Goal: Task Accomplishment & Management: Manage account settings

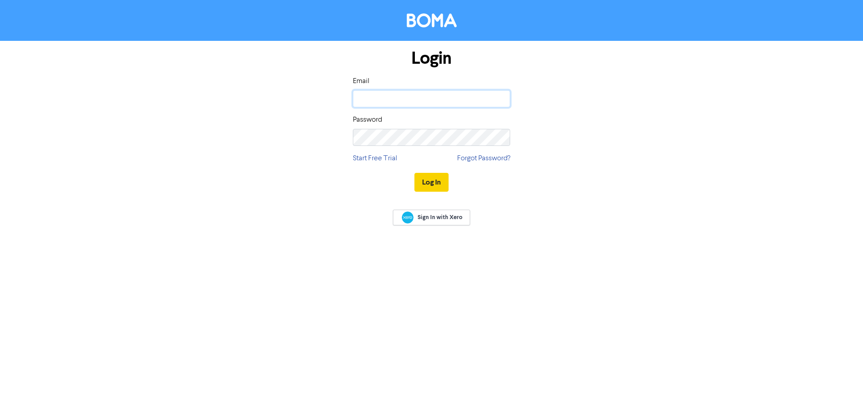
type input "[PERSON_NAME][EMAIL_ADDRESS][PERSON_NAME][DOMAIN_NAME]"
click at [436, 187] on button "Log In" at bounding box center [431, 182] width 34 height 19
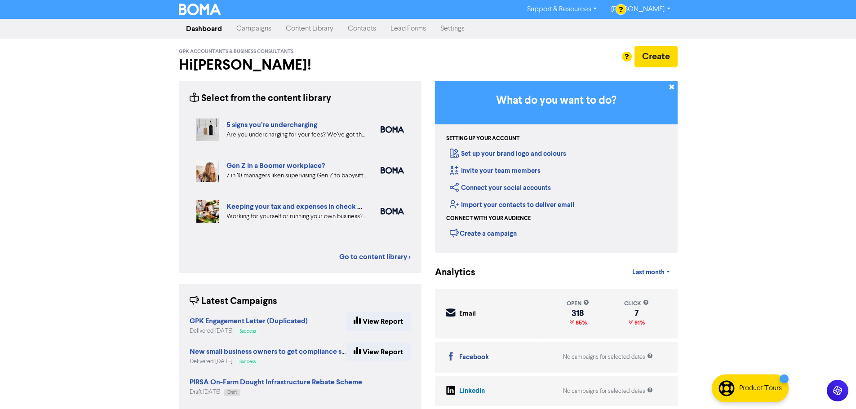
click at [142, 165] on div "Support & Resources Video Tutorials FAQ & Guides Marketing Education [PERSON_NA…" at bounding box center [428, 204] width 856 height 409
click at [312, 29] on link "Content Library" at bounding box center [310, 29] width 62 height 18
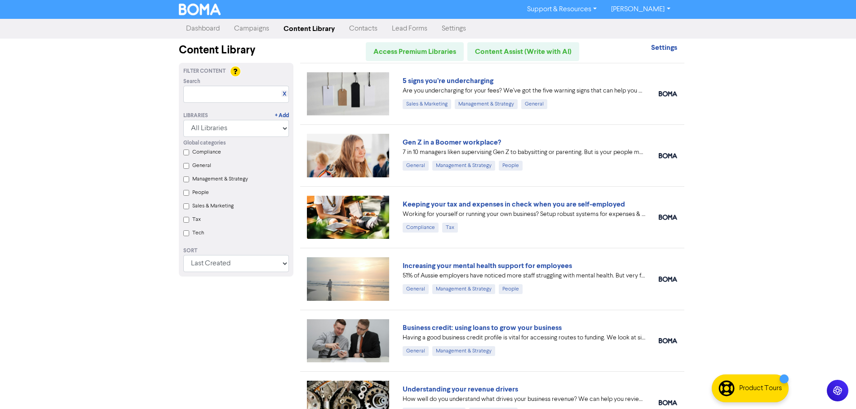
click at [122, 156] on div "Support & Resources Video Tutorials FAQ & Guides Marketing Education [PERSON_NA…" at bounding box center [428, 204] width 856 height 409
click at [429, 201] on link "Keeping your tax and expenses in check when you are self-employed" at bounding box center [514, 204] width 222 height 9
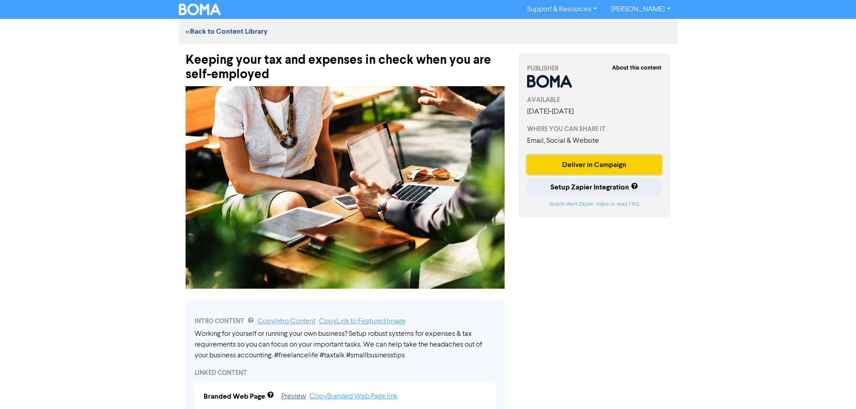
click at [559, 166] on button "Deliver in Campaign" at bounding box center [594, 164] width 135 height 19
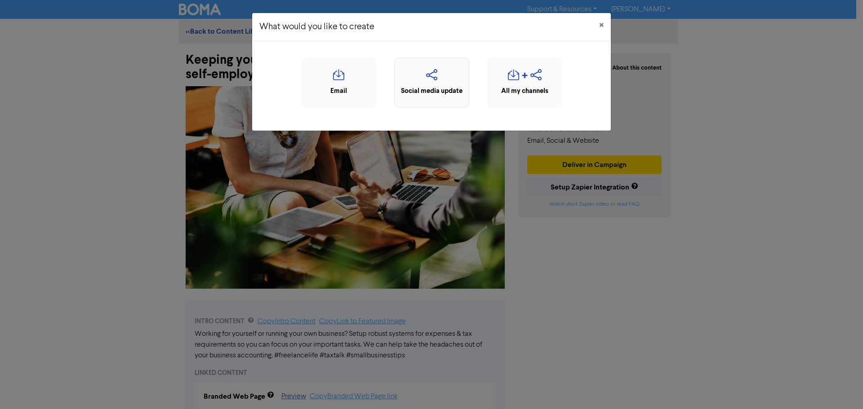
click at [425, 91] on div "Social media update" at bounding box center [431, 91] width 65 height 10
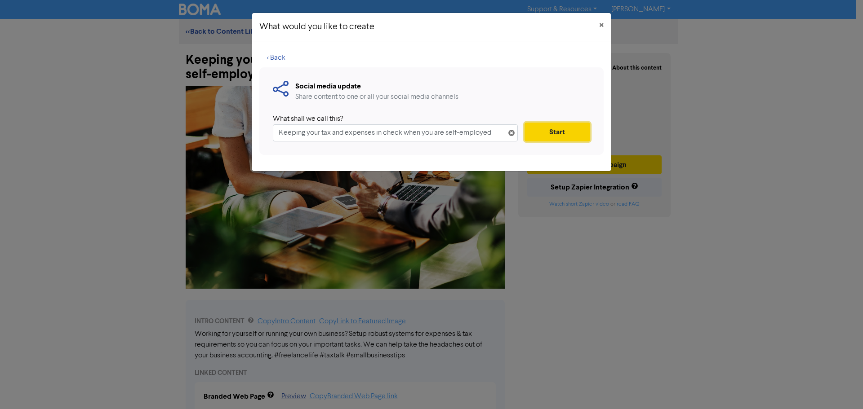
click at [543, 128] on button "Start" at bounding box center [557, 132] width 66 height 19
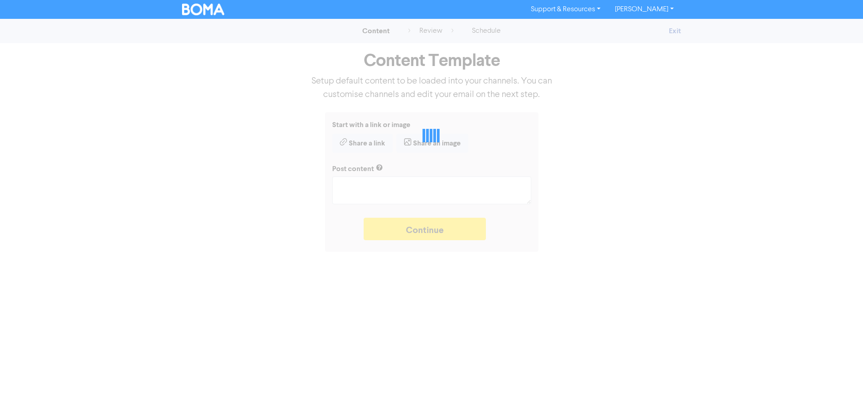
type textarea "x"
type textarea "Working for yourself or running your own business? Setup robust systems for exp…"
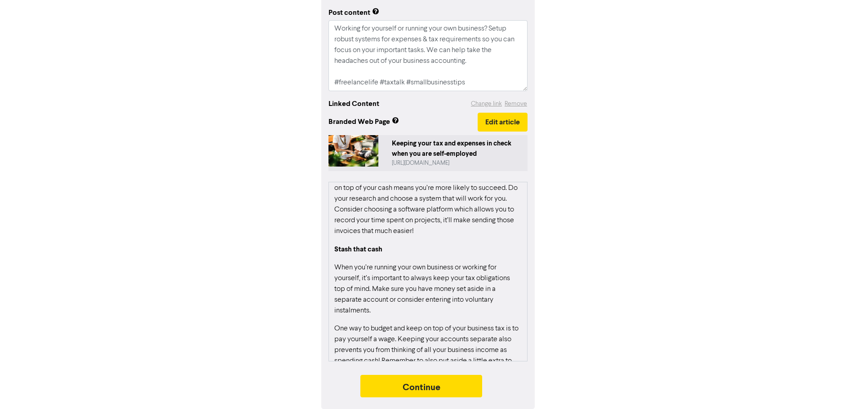
scroll to position [270, 0]
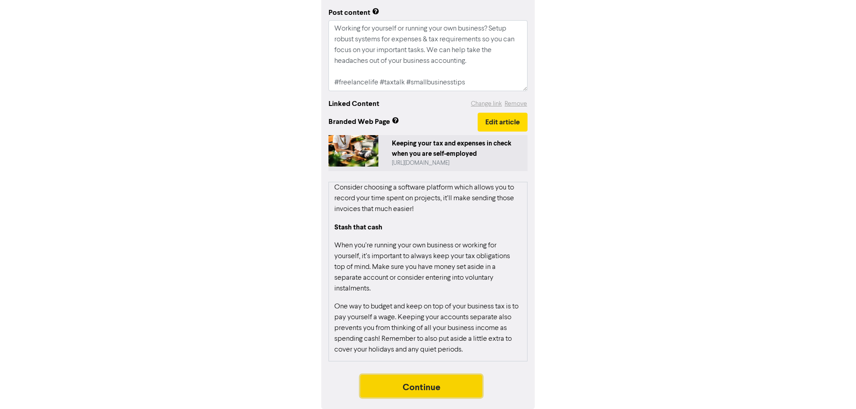
click at [409, 389] on button "Continue" at bounding box center [421, 386] width 122 height 22
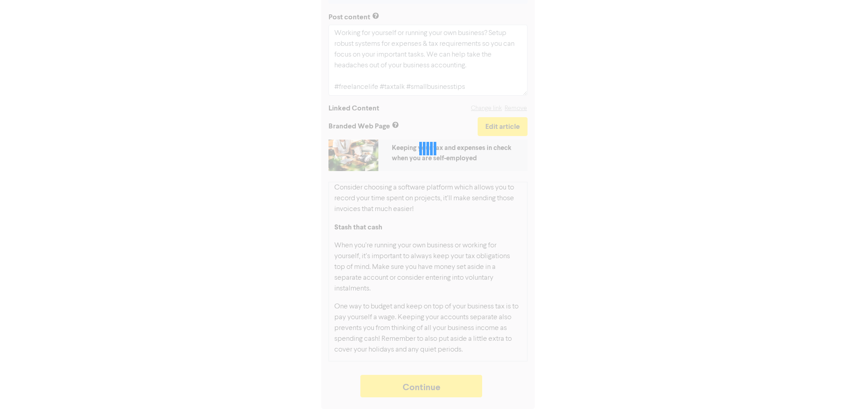
type textarea "x"
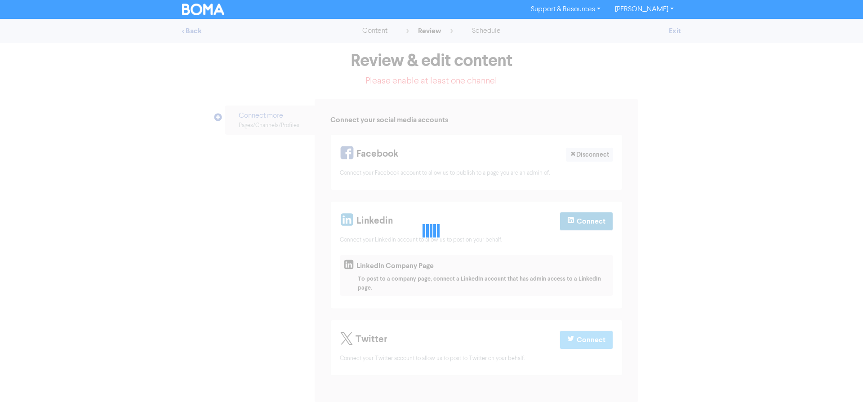
select select "LEARN_MORE"
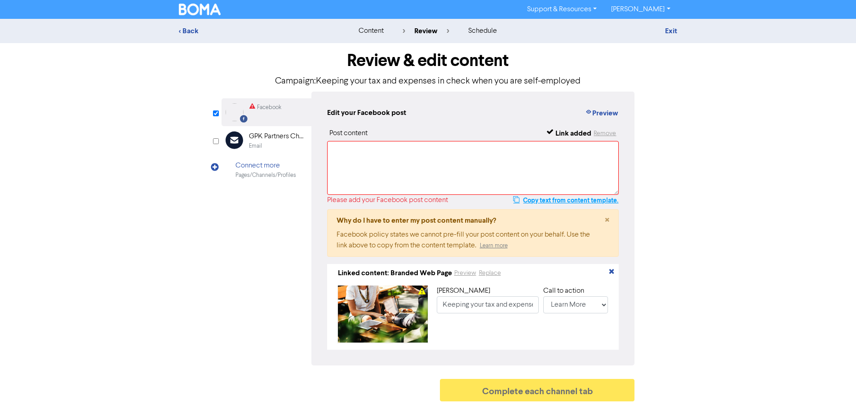
click at [559, 200] on button "Copy text from content template." at bounding box center [566, 200] width 106 height 11
click at [545, 171] on textarea at bounding box center [473, 168] width 292 height 54
paste textarea "Working for yourself or running your own business? Setup robust systems for exp…"
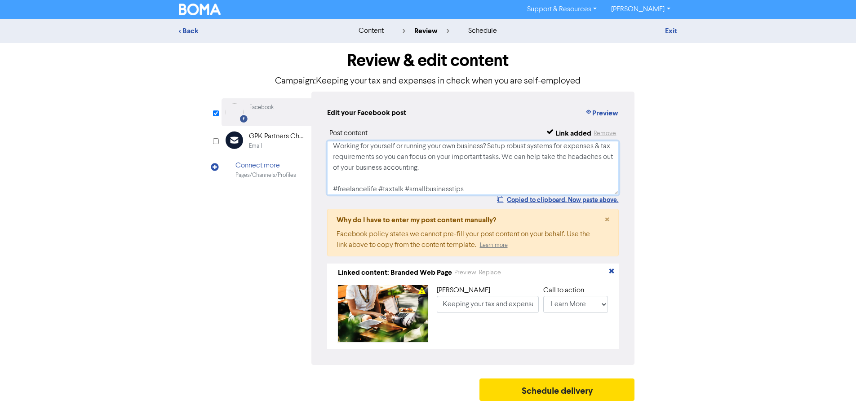
scroll to position [0, 0]
type textarea "Working for yourself or running your own business? Setup robust systems for exp…"
click at [540, 396] on button "Schedule delivery" at bounding box center [556, 390] width 155 height 22
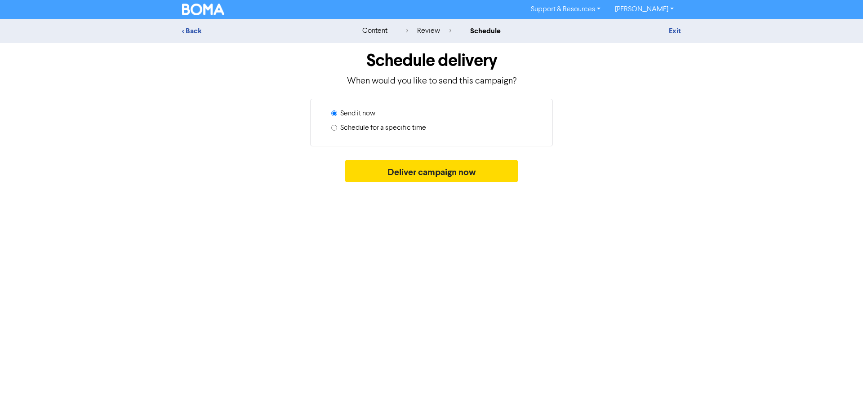
click at [385, 125] on label "Schedule for a specific time" at bounding box center [383, 128] width 86 height 11
click at [337, 125] on input "Schedule for a specific time" at bounding box center [334, 128] width 6 height 6
radio input "true"
radio input "false"
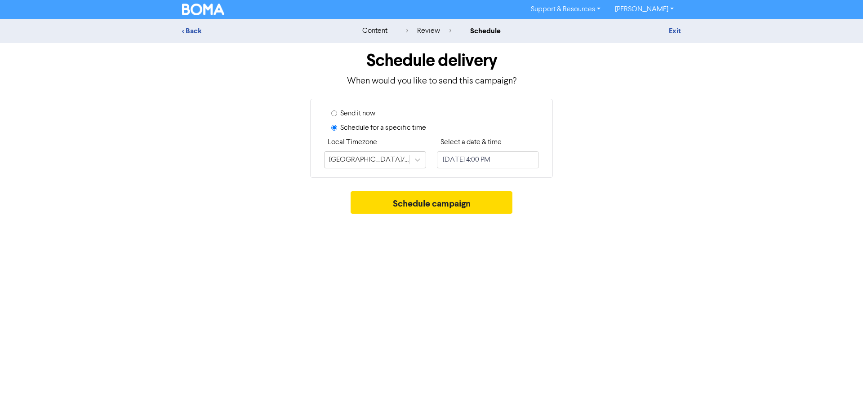
click at [385, 128] on label "Schedule for a specific time" at bounding box center [383, 128] width 86 height 11
click at [337, 128] on input "Schedule for a specific time" at bounding box center [334, 128] width 6 height 6
select select "7"
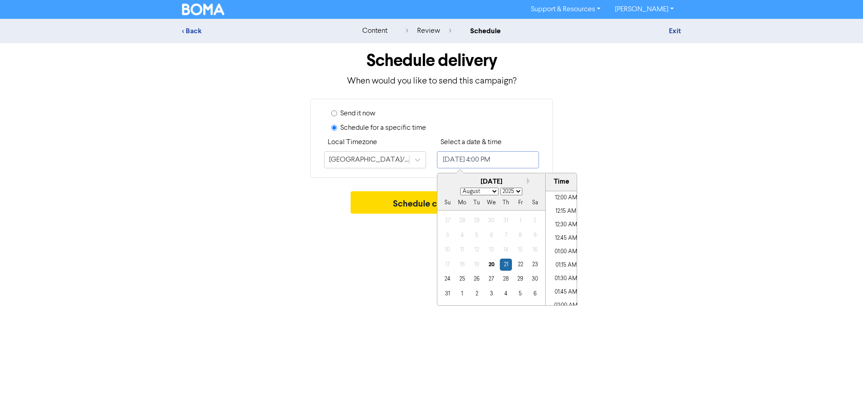
click at [460, 163] on input "[DATE] 4:00 PM" at bounding box center [488, 159] width 102 height 17
click at [503, 268] on div "21" at bounding box center [506, 265] width 12 height 12
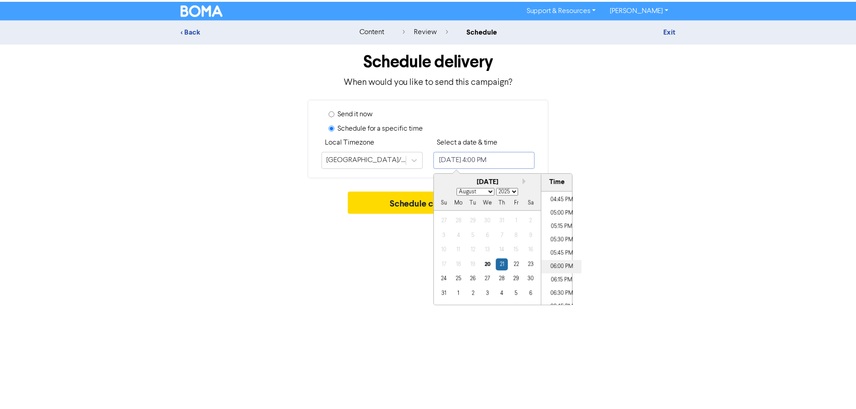
scroll to position [902, 0]
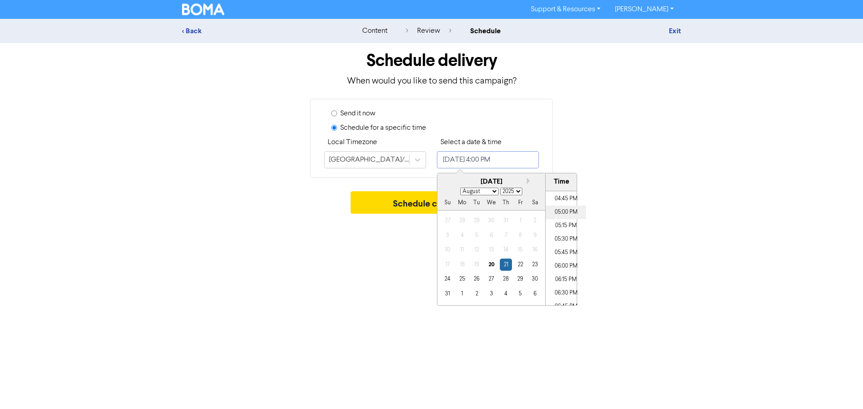
click at [563, 212] on li "05:00 PM" at bounding box center [565, 212] width 40 height 13
type input "[DATE] 5:00 PM"
click at [412, 200] on button "Schedule campaign" at bounding box center [431, 202] width 162 height 22
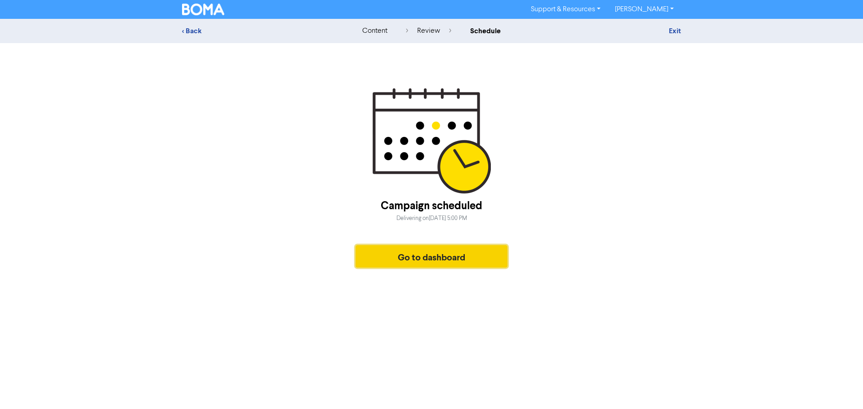
click at [441, 257] on button "Go to dashboard" at bounding box center [431, 256] width 152 height 22
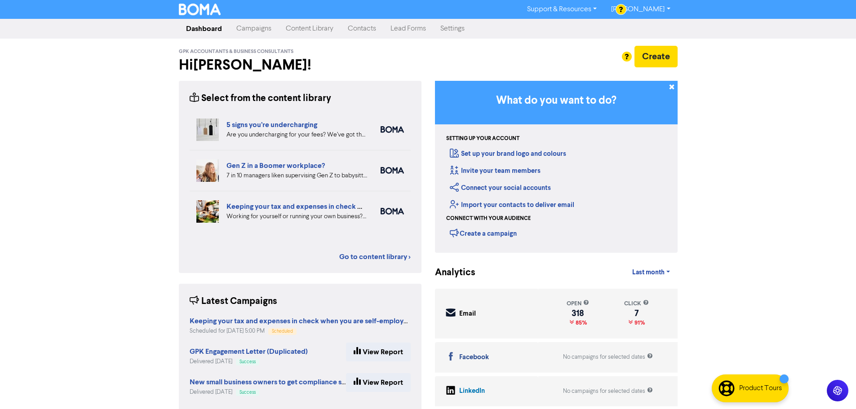
click at [320, 31] on link "Content Library" at bounding box center [310, 29] width 62 height 18
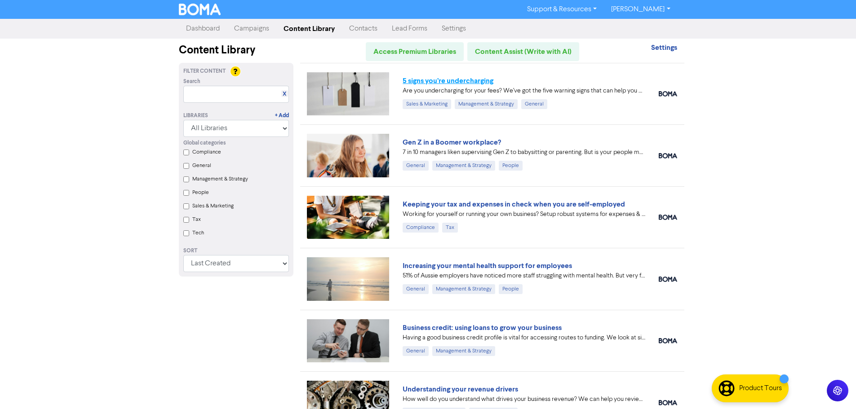
click at [470, 78] on link "5 signs you’re undercharging" at bounding box center [448, 80] width 91 height 9
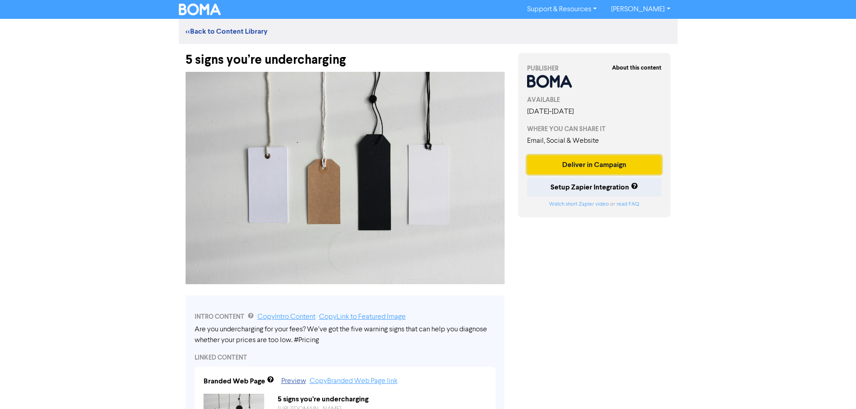
click at [558, 164] on button "Deliver in Campaign" at bounding box center [594, 164] width 135 height 19
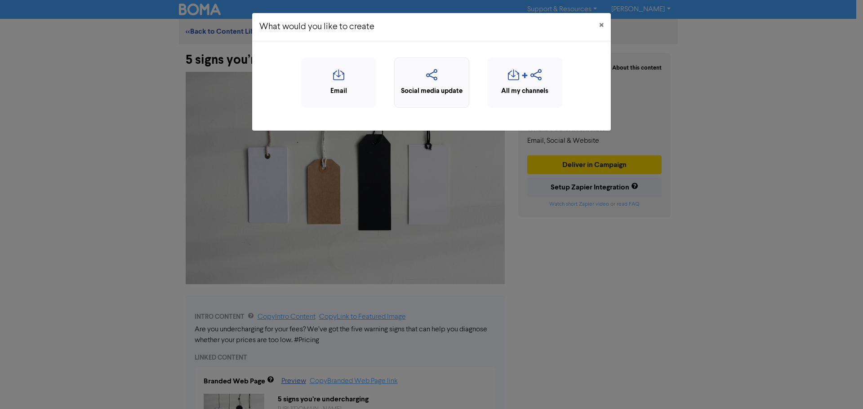
click at [441, 80] on icon "button" at bounding box center [431, 77] width 65 height 17
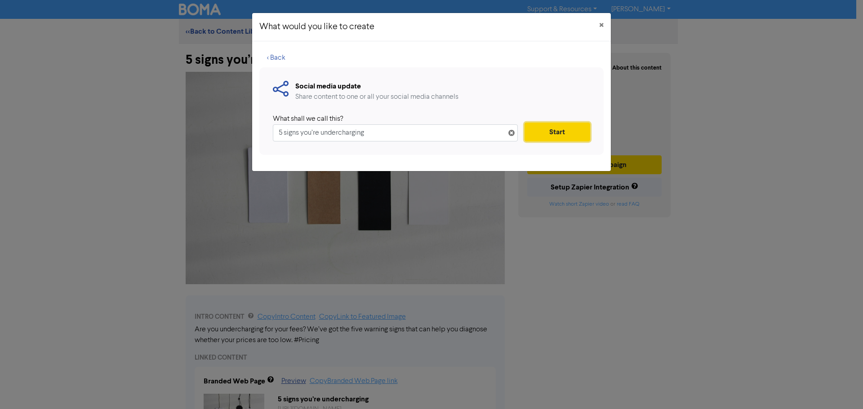
click at [548, 132] on button "Start" at bounding box center [557, 132] width 66 height 19
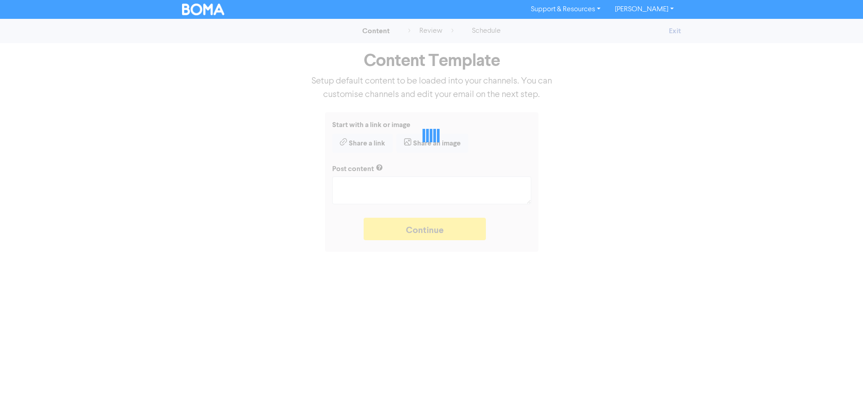
type textarea "x"
type textarea "Are you undercharging for your fees? We’ve got the five warning signs that can …"
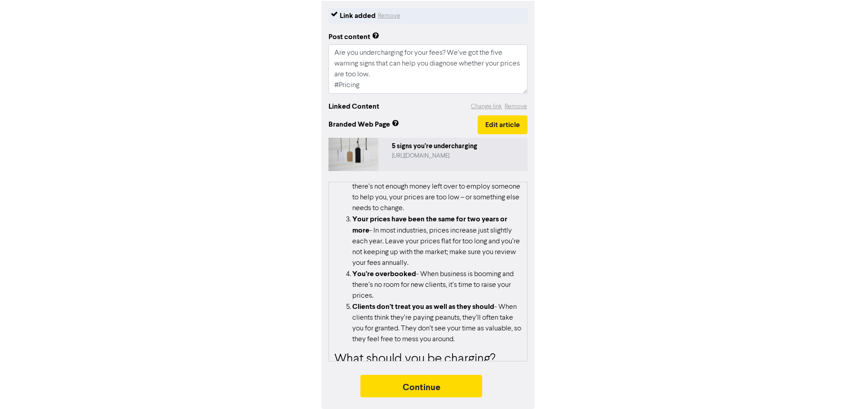
scroll to position [262, 0]
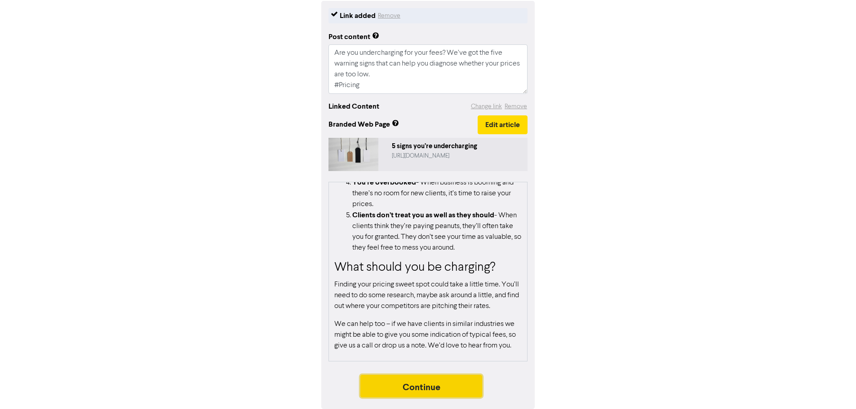
click at [427, 385] on button "Continue" at bounding box center [421, 386] width 122 height 22
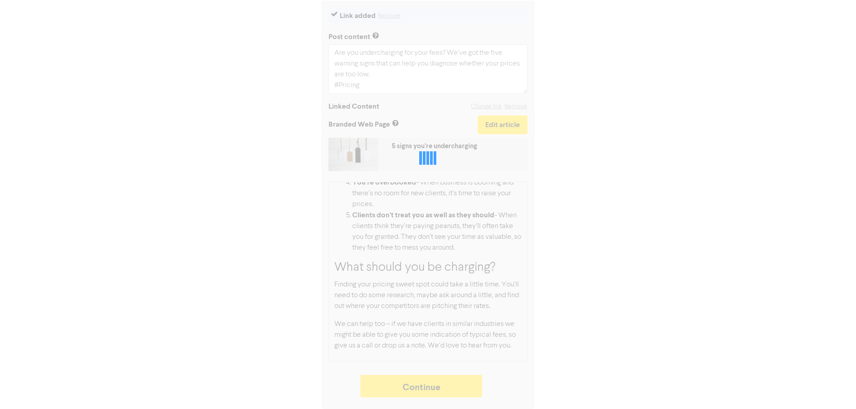
type textarea "x"
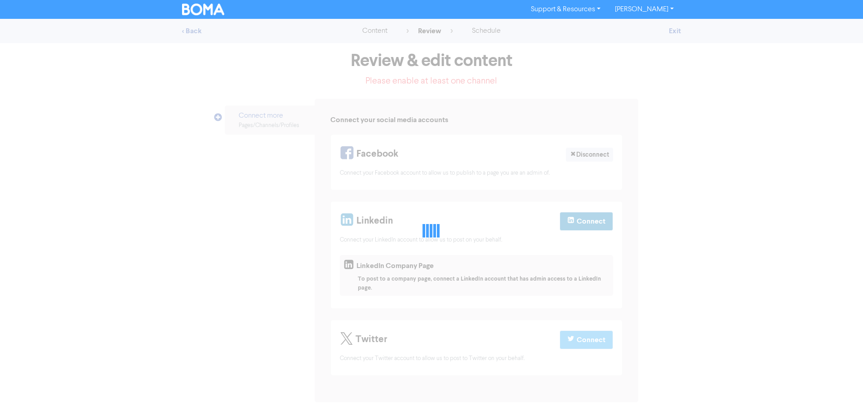
select select "LEARN_MORE"
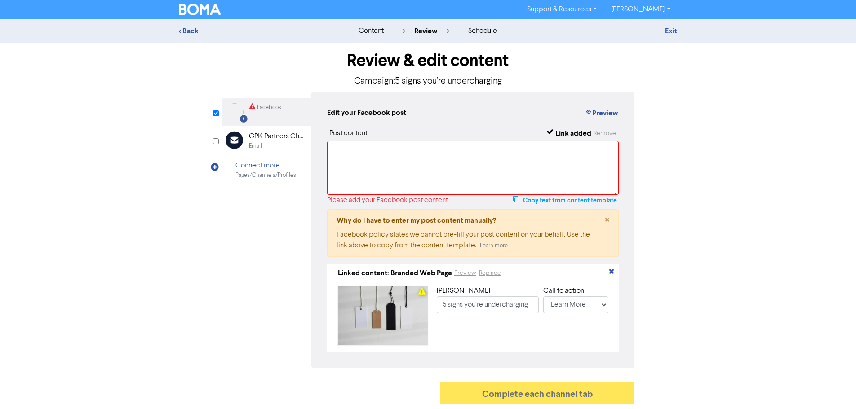
click at [559, 203] on button "Copy text from content template." at bounding box center [566, 200] width 106 height 11
click at [554, 178] on textarea at bounding box center [473, 168] width 292 height 54
paste textarea "Are you undercharging for your fees? We’ve got the five warning signs that can …"
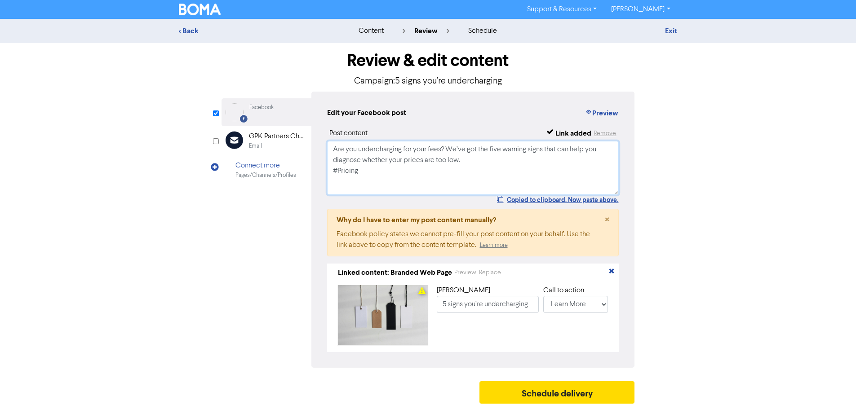
scroll to position [3, 0]
type textarea "Are you undercharging for your fees? We’ve got the five warning signs that can …"
click at [529, 391] on button "Schedule delivery" at bounding box center [556, 392] width 155 height 22
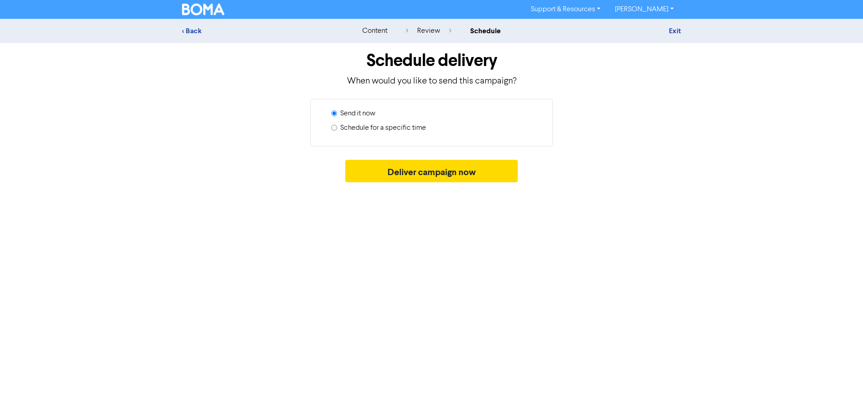
click at [409, 127] on label "Schedule for a specific time" at bounding box center [383, 128] width 86 height 11
click at [337, 127] on input "Schedule for a specific time" at bounding box center [334, 128] width 6 height 6
radio input "true"
radio input "false"
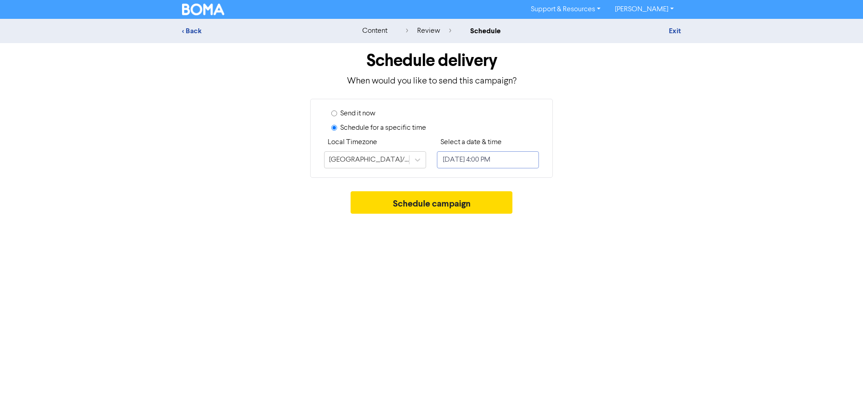
click at [469, 159] on input "[DATE] 4:00 PM" at bounding box center [488, 159] width 102 height 17
select select "7"
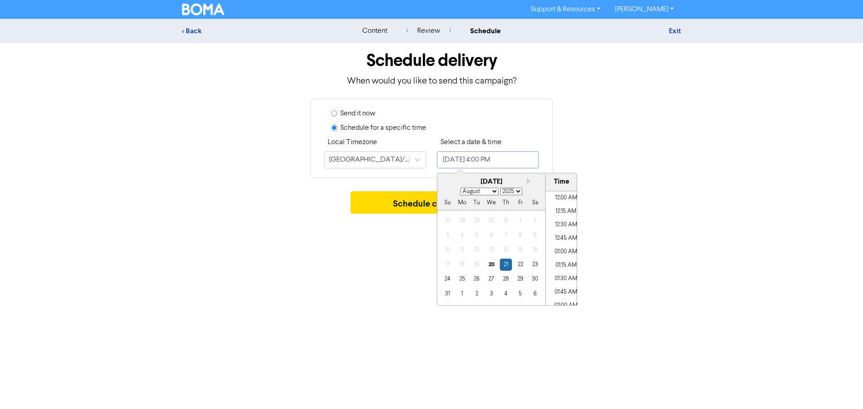
scroll to position [812, 0]
click at [506, 279] on div "28" at bounding box center [506, 279] width 12 height 12
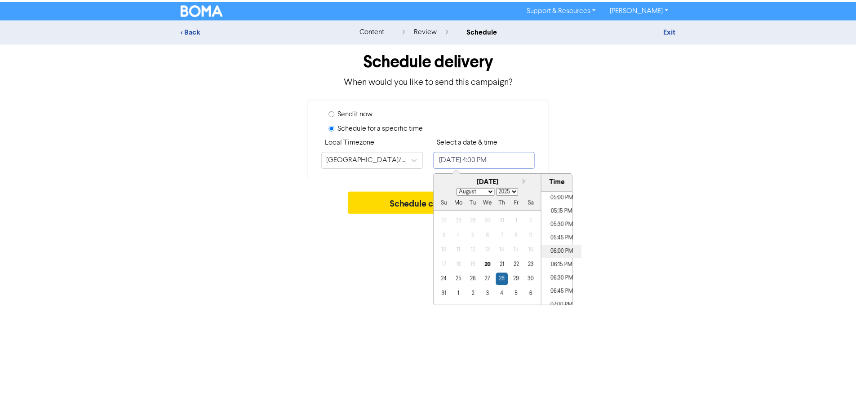
scroll to position [902, 0]
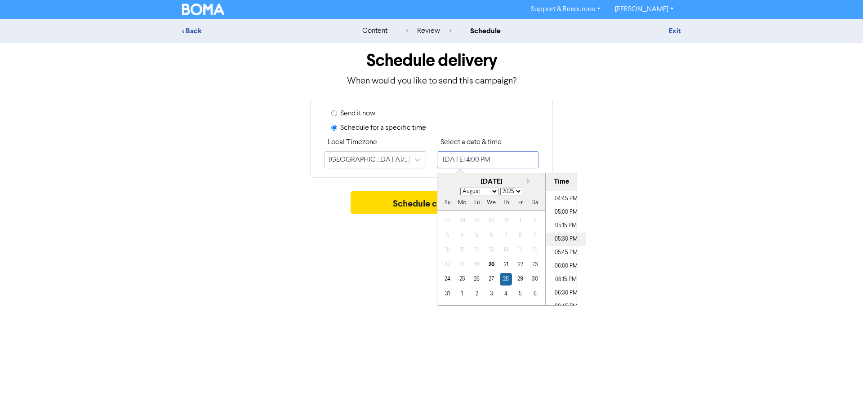
click at [561, 237] on li "05:30 PM" at bounding box center [565, 239] width 40 height 13
type input "[DATE] 5:30 PM"
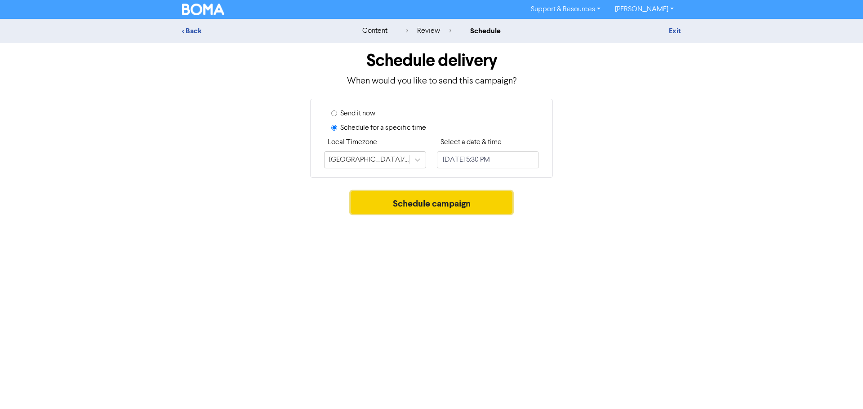
click at [408, 202] on button "Schedule campaign" at bounding box center [431, 202] width 162 height 22
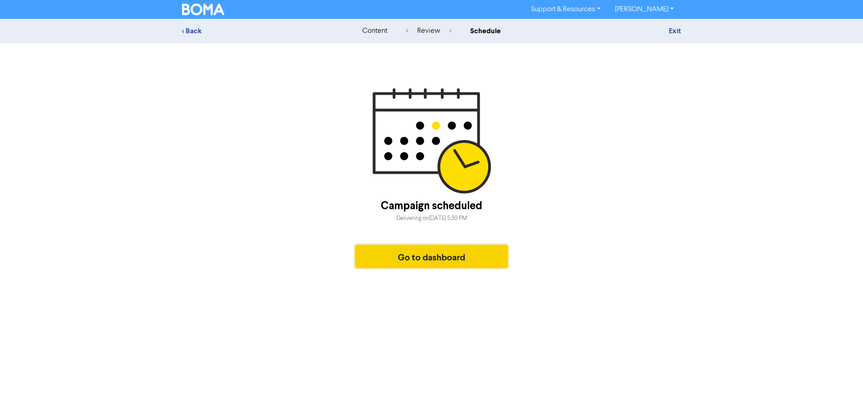
click at [431, 262] on button "Go to dashboard" at bounding box center [431, 256] width 152 height 22
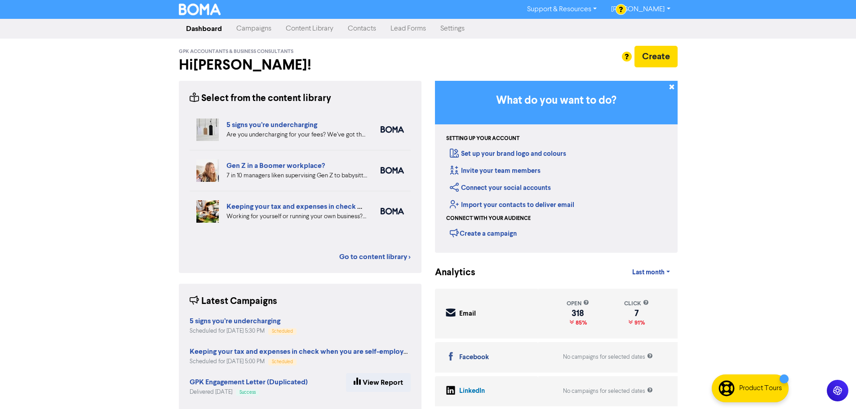
click at [317, 30] on link "Content Library" at bounding box center [310, 29] width 62 height 18
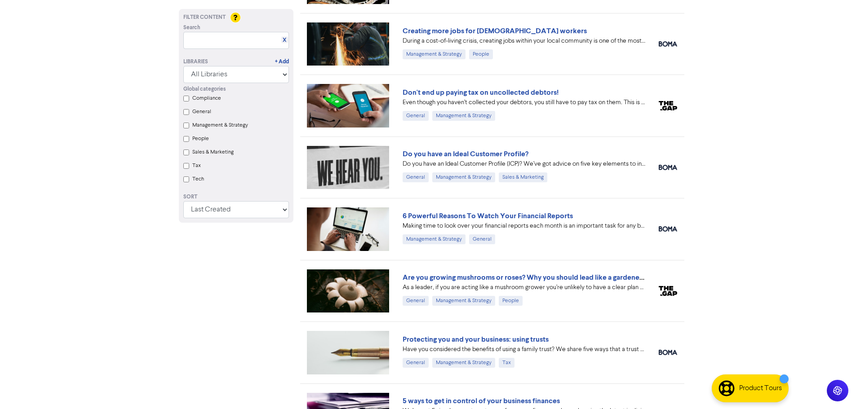
scroll to position [449, 0]
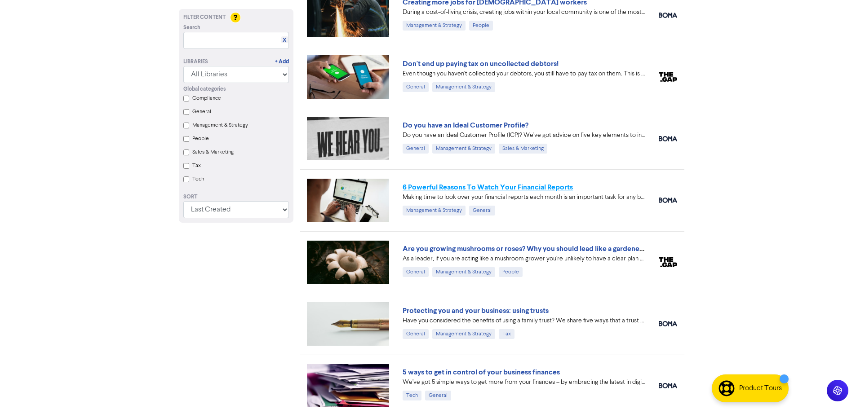
click at [524, 187] on link "6 Powerful Reasons To Watch Your Financial Reports" at bounding box center [488, 187] width 170 height 9
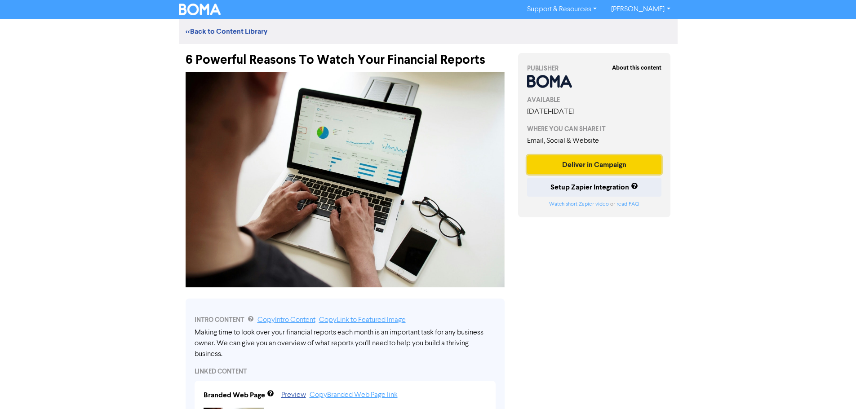
click at [557, 166] on button "Deliver in Campaign" at bounding box center [594, 164] width 135 height 19
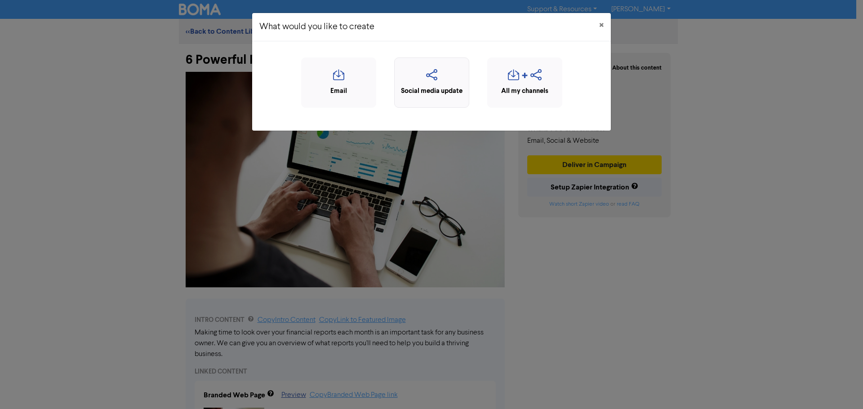
click at [433, 85] on icon "button" at bounding box center [431, 77] width 65 height 17
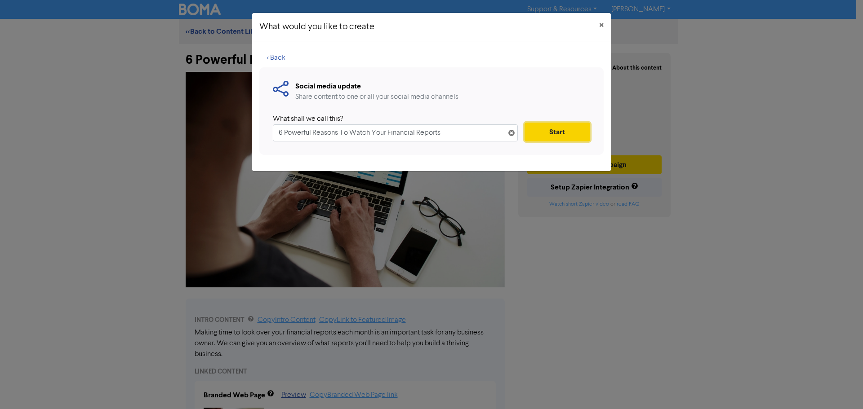
click at [544, 133] on button "Start" at bounding box center [557, 132] width 66 height 19
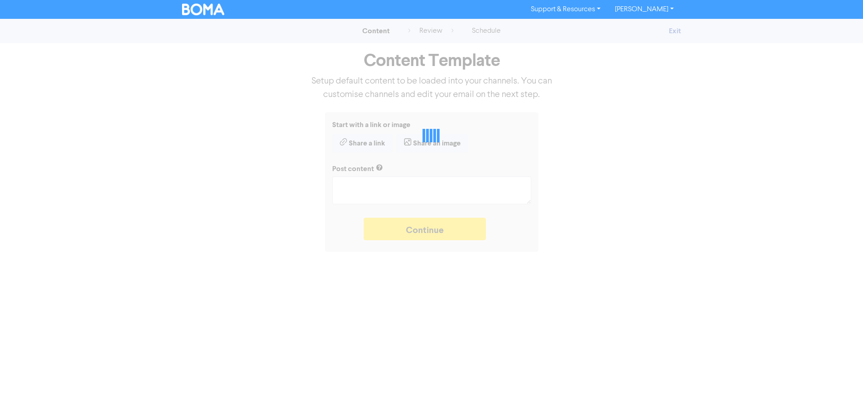
type textarea "x"
type textarea "Making time to look over your financial reports each month is an important task…"
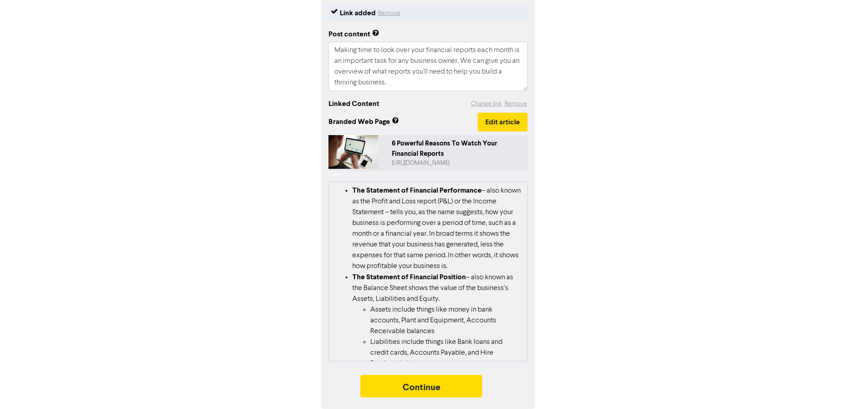
scroll to position [135, 0]
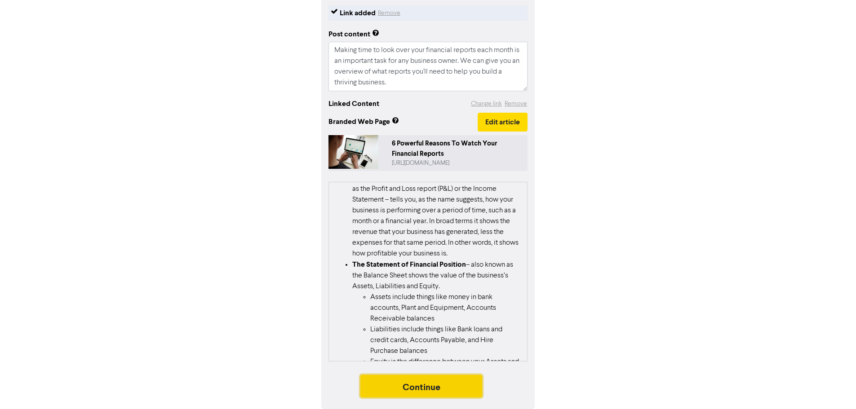
click at [426, 391] on button "Continue" at bounding box center [421, 386] width 122 height 22
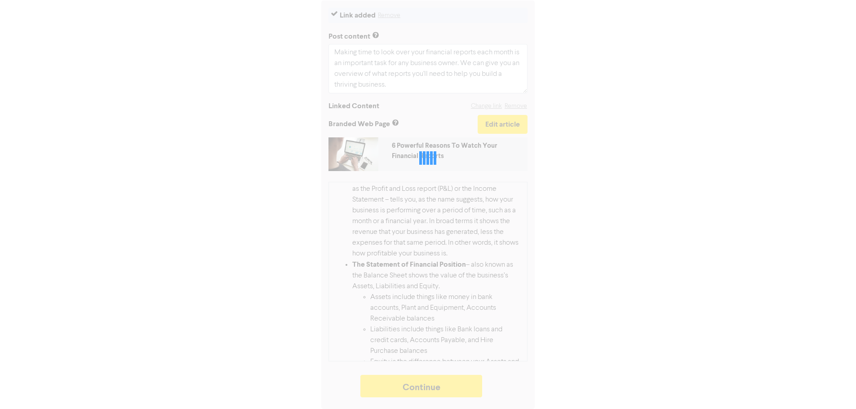
type textarea "x"
select select "LEARN_MORE"
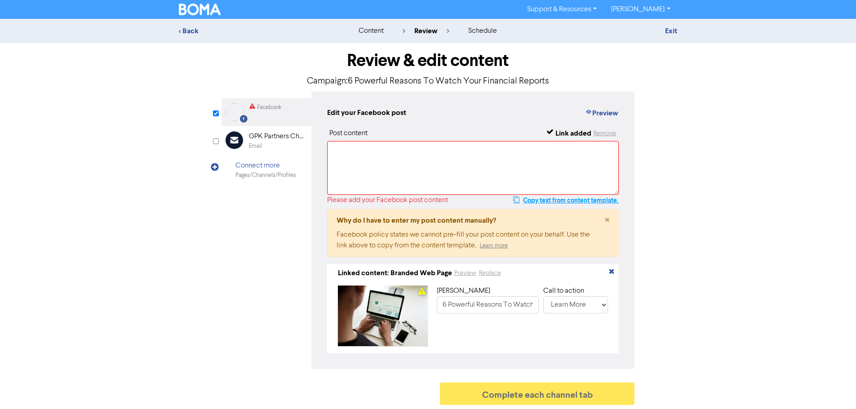
click at [531, 199] on button "Copy text from content template." at bounding box center [566, 200] width 106 height 11
click at [511, 170] on textarea at bounding box center [473, 168] width 292 height 54
paste textarea "Making time to look over your financial reports each month is an important task…"
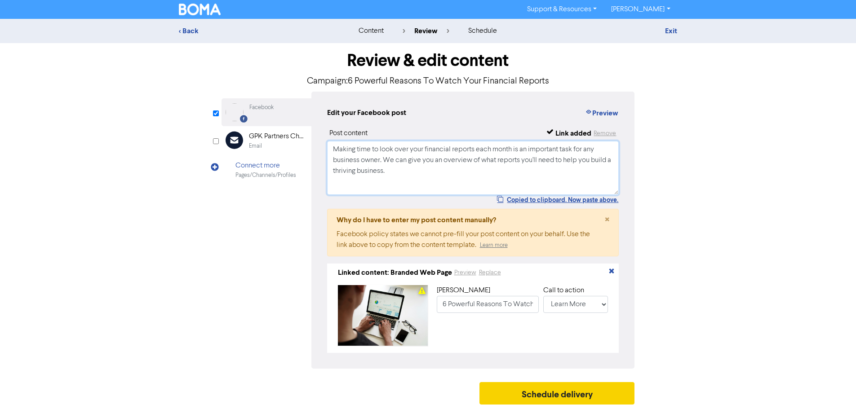
type textarea "Making time to look over your financial reports each month is an important task…"
click at [520, 395] on button "Schedule delivery" at bounding box center [556, 393] width 155 height 22
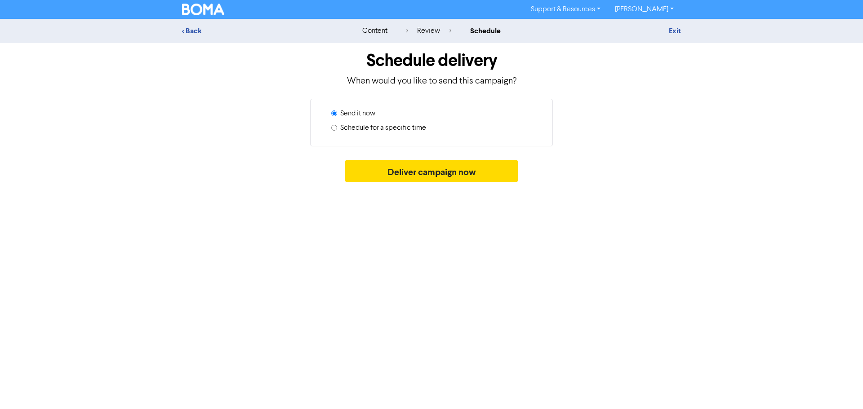
click at [402, 132] on label "Schedule for a specific time" at bounding box center [383, 128] width 86 height 11
click at [337, 131] on input "Schedule for a specific time" at bounding box center [334, 128] width 6 height 6
radio input "true"
radio input "false"
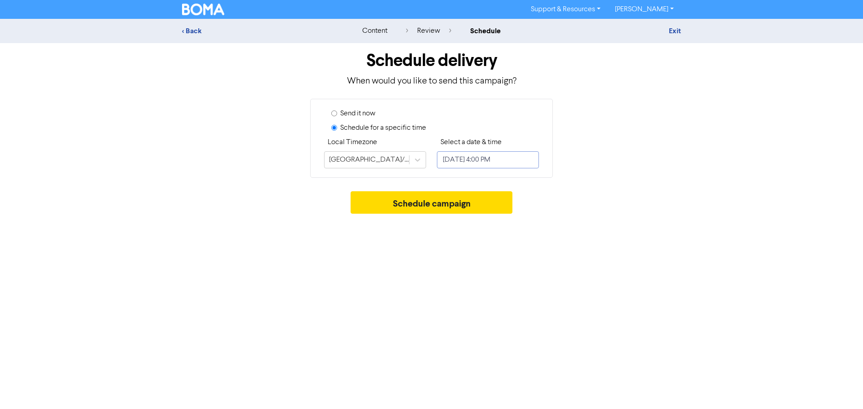
click at [474, 161] on input "[DATE] 4:00 PM" at bounding box center [488, 159] width 102 height 17
select select "7"
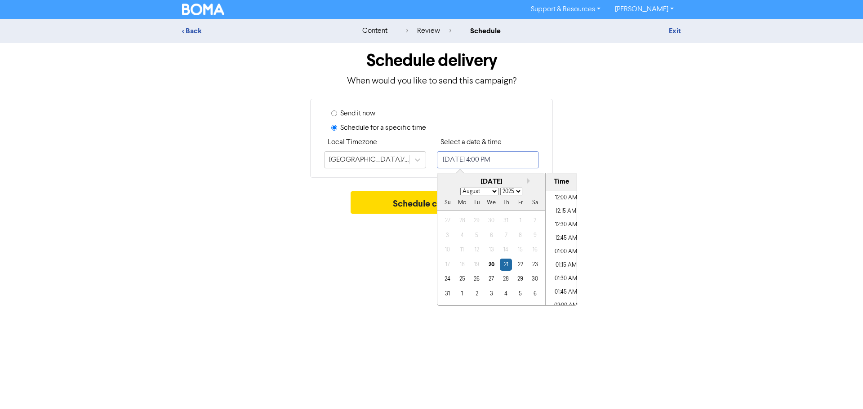
scroll to position [812, 0]
click at [505, 297] on div "4" at bounding box center [506, 294] width 12 height 12
type input "[DATE] 4:00 PM"
select select "8"
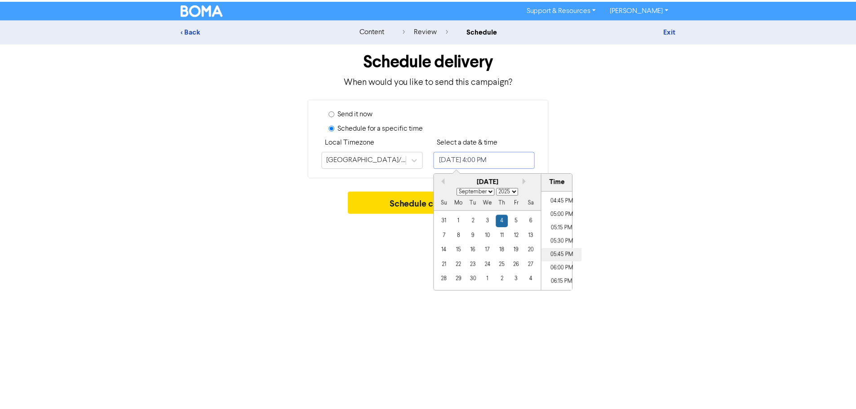
scroll to position [902, 0]
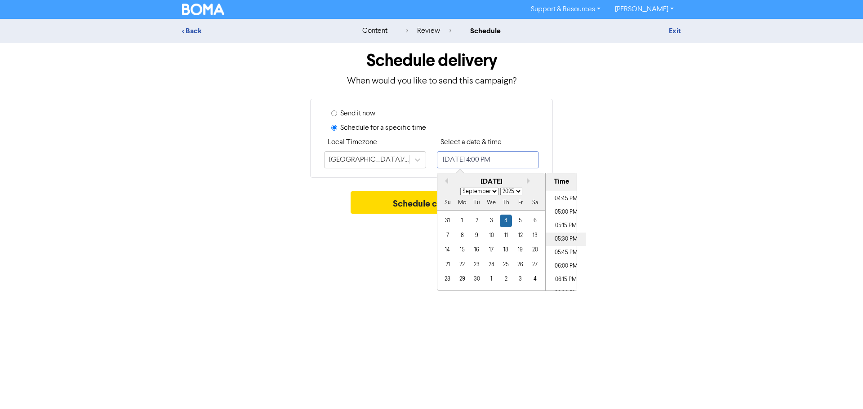
click at [554, 239] on li "05:30 PM" at bounding box center [565, 239] width 40 height 13
type input "[DATE] 5:30 PM"
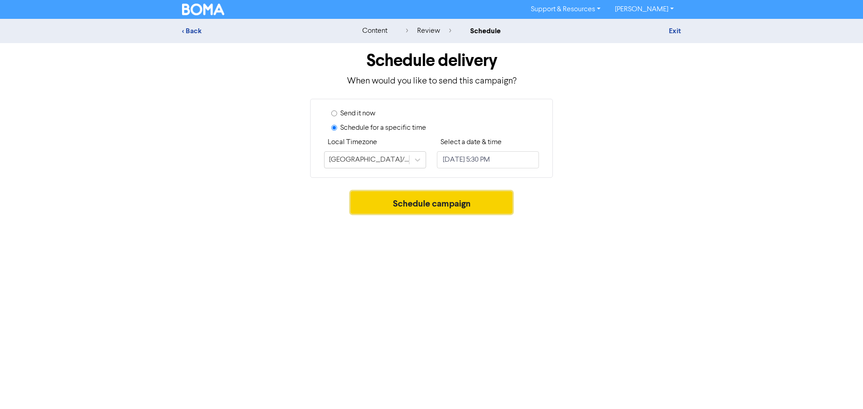
click at [416, 204] on button "Schedule campaign" at bounding box center [431, 202] width 162 height 22
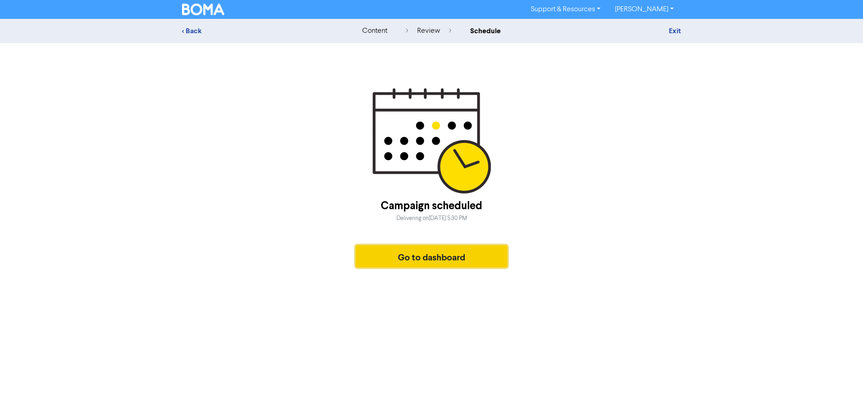
click at [436, 257] on button "Go to dashboard" at bounding box center [431, 256] width 152 height 22
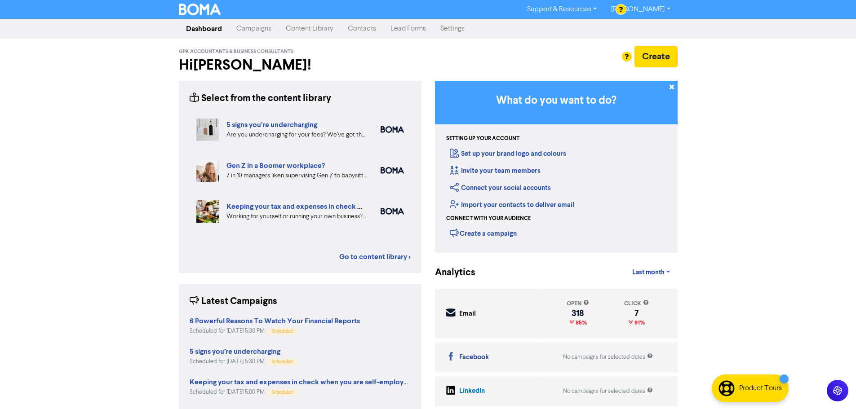
click at [325, 28] on link "Content Library" at bounding box center [310, 29] width 62 height 18
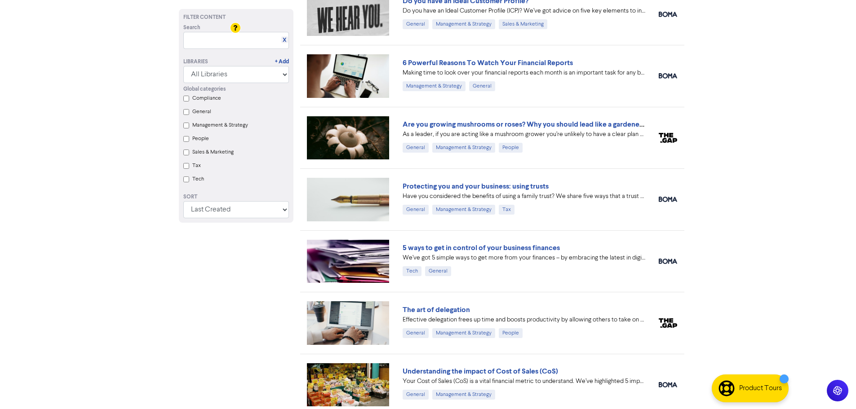
scroll to position [584, 0]
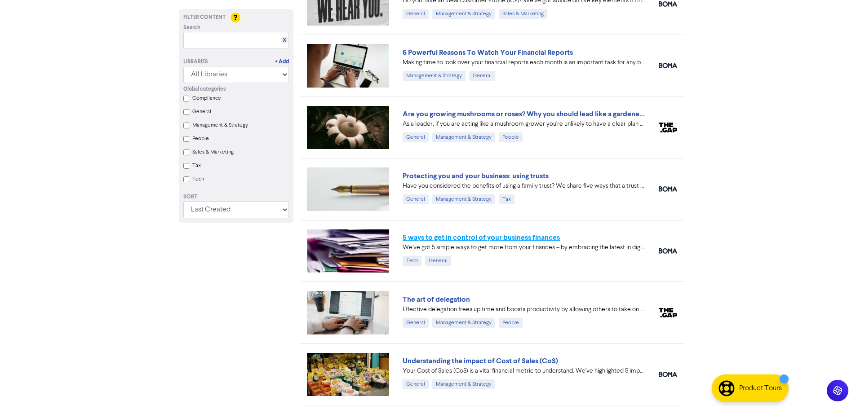
click at [466, 239] on link "5 ways to get in control of your business finances" at bounding box center [481, 237] width 157 height 9
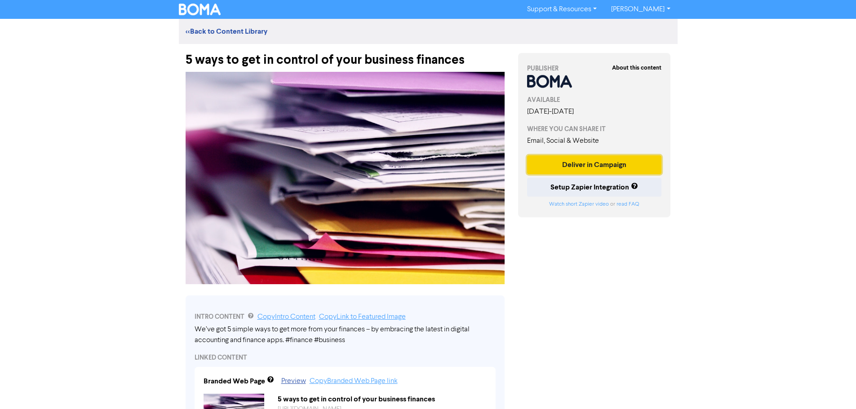
click at [556, 165] on button "Deliver in Campaign" at bounding box center [594, 164] width 135 height 19
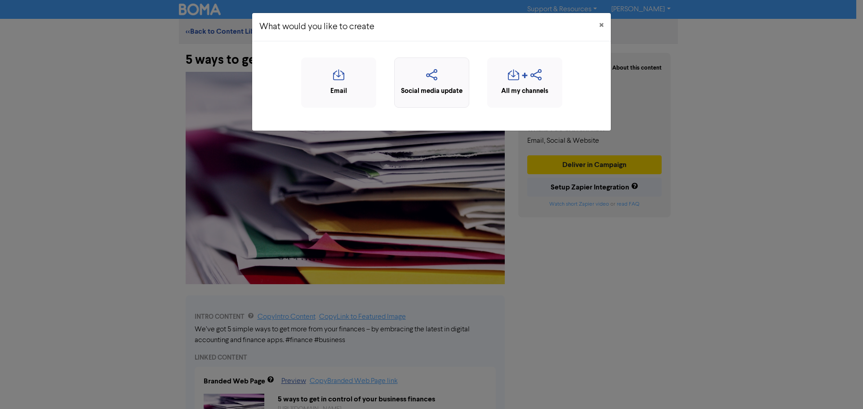
click at [460, 82] on icon "button" at bounding box center [431, 77] width 65 height 17
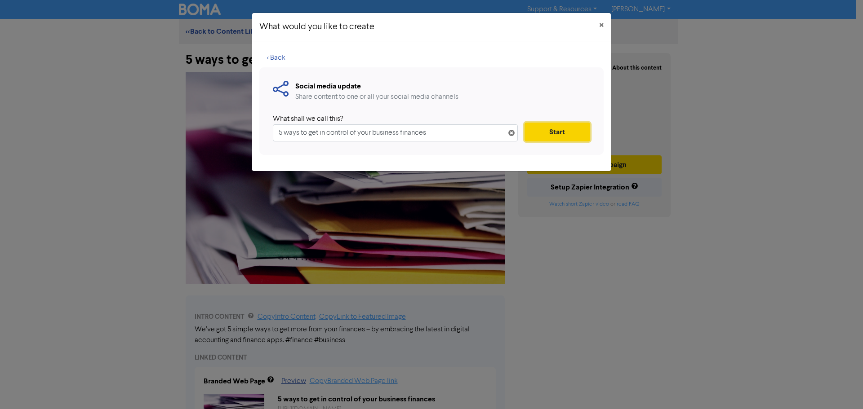
click at [539, 127] on button "Start" at bounding box center [557, 132] width 66 height 19
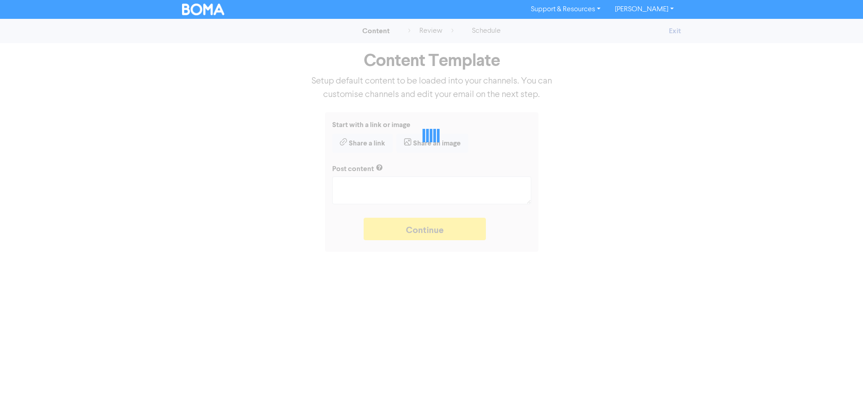
type textarea "x"
type textarea "We’ve got 5 simple ways to get more from your finances – by embracing the lates…"
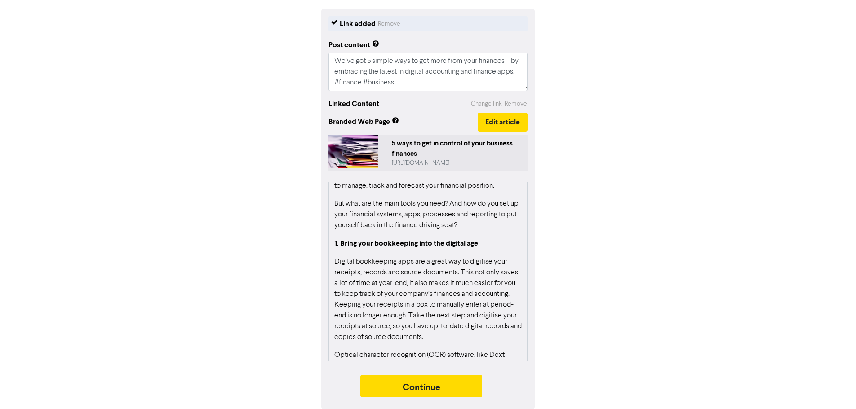
scroll to position [180, 0]
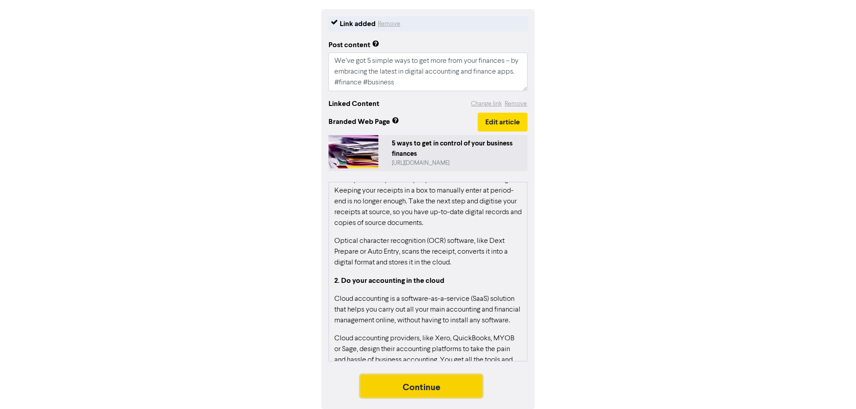
click at [421, 389] on button "Continue" at bounding box center [421, 386] width 122 height 22
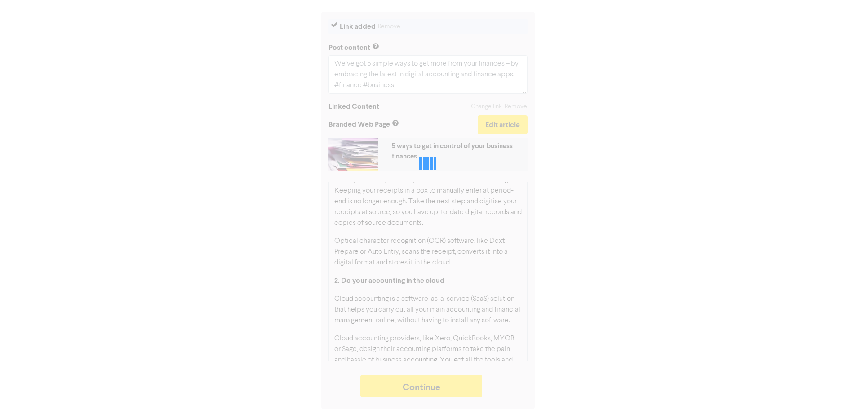
type textarea "x"
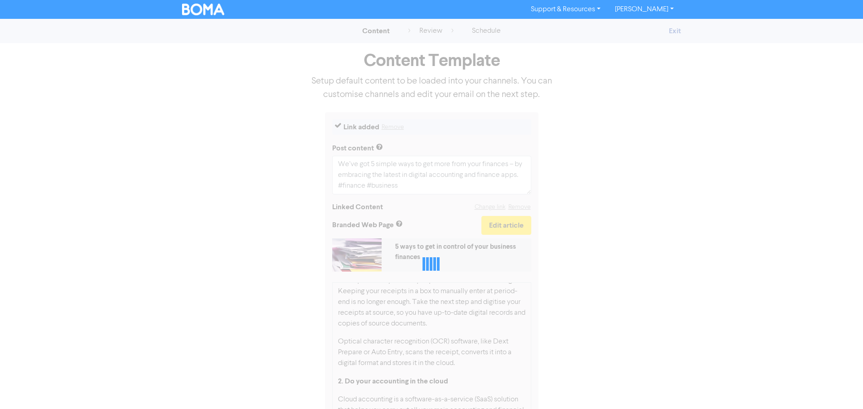
select select "LEARN_MORE"
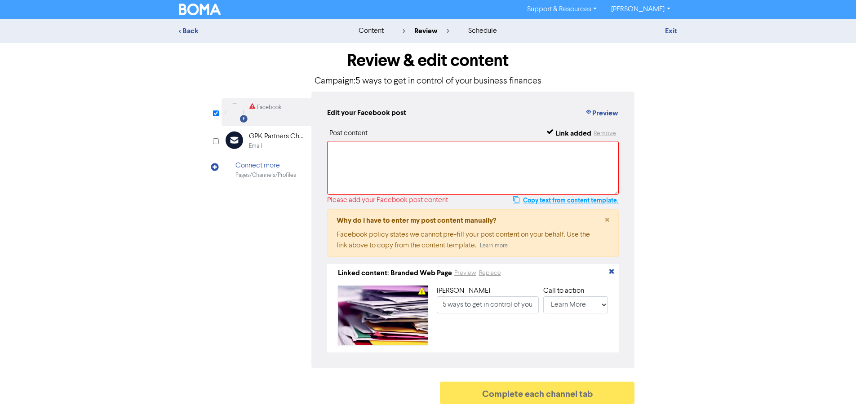
click at [589, 201] on button "Copy text from content template." at bounding box center [566, 200] width 106 height 11
click at [529, 169] on textarea at bounding box center [473, 168] width 292 height 54
paste textarea "We’ve got 5 simple ways to get more from your finances – by embracing the lates…"
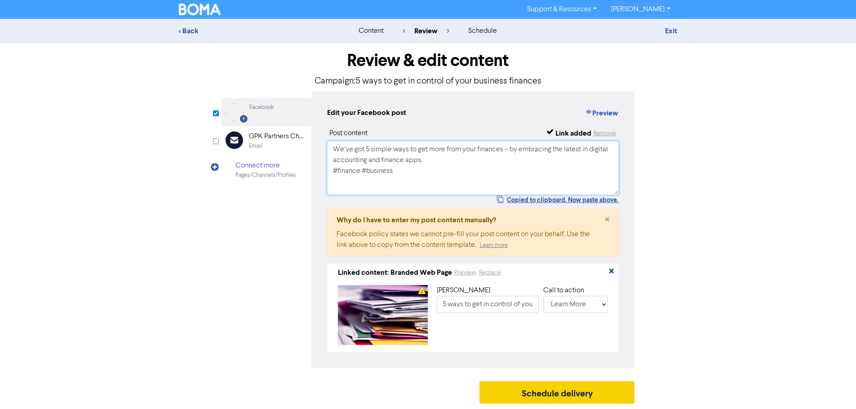
type textarea "We’ve got 5 simple ways to get more from your finances – by embracing the lates…"
click at [553, 387] on button "Schedule delivery" at bounding box center [556, 392] width 155 height 22
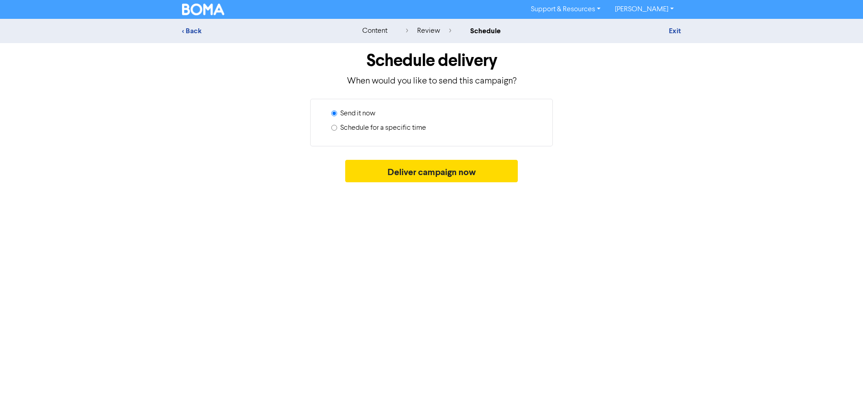
click at [378, 127] on label "Schedule for a specific time" at bounding box center [383, 128] width 86 height 11
click at [337, 127] on input "Schedule for a specific time" at bounding box center [334, 128] width 6 height 6
radio input "true"
radio input "false"
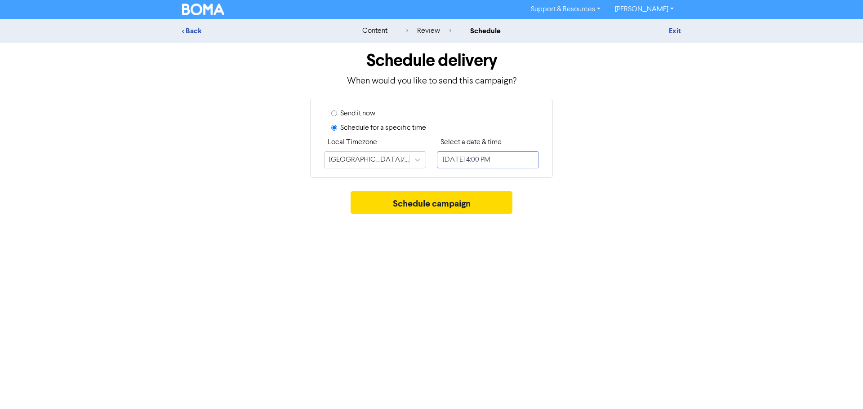
drag, startPoint x: 473, startPoint y: 159, endPoint x: 477, endPoint y: 167, distance: 8.6
click at [473, 159] on input "[DATE] 4:00 PM" at bounding box center [488, 159] width 102 height 17
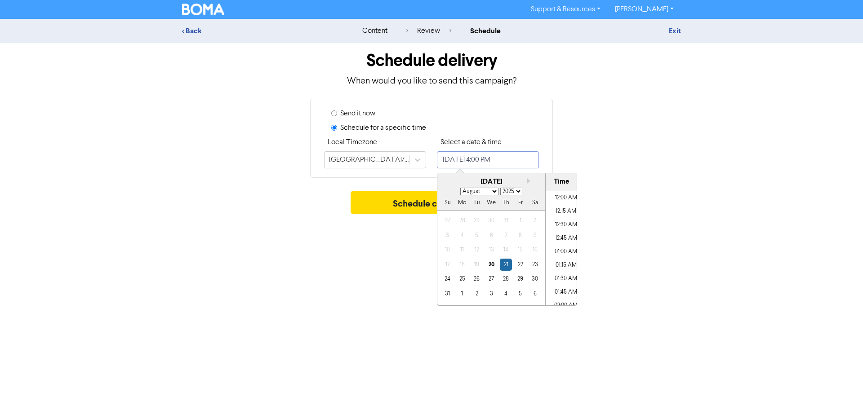
scroll to position [812, 0]
click at [528, 182] on button "Next month" at bounding box center [530, 181] width 6 height 6
select select "8"
click at [506, 234] on div "11" at bounding box center [506, 236] width 12 height 12
click at [508, 250] on div "18" at bounding box center [506, 250] width 12 height 12
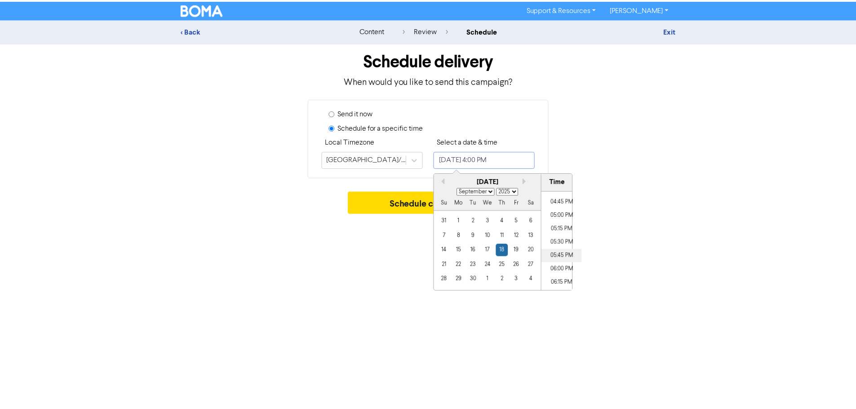
scroll to position [902, 0]
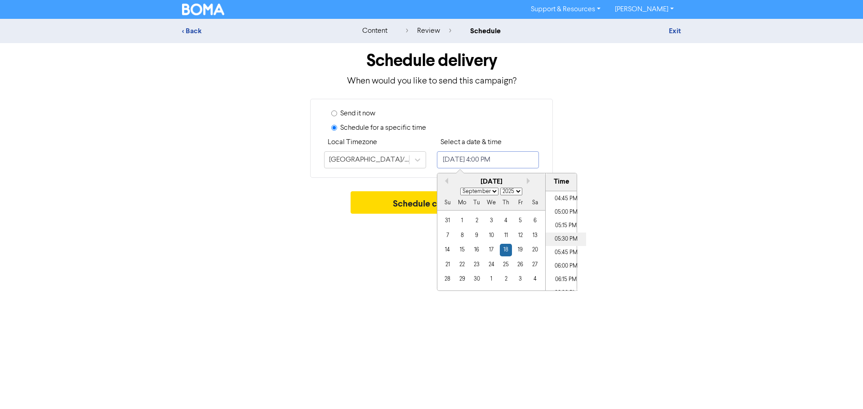
click at [561, 241] on li "05:30 PM" at bounding box center [565, 239] width 40 height 13
type input "[DATE] 5:30 PM"
click at [404, 198] on button "Schedule campaign" at bounding box center [431, 202] width 162 height 22
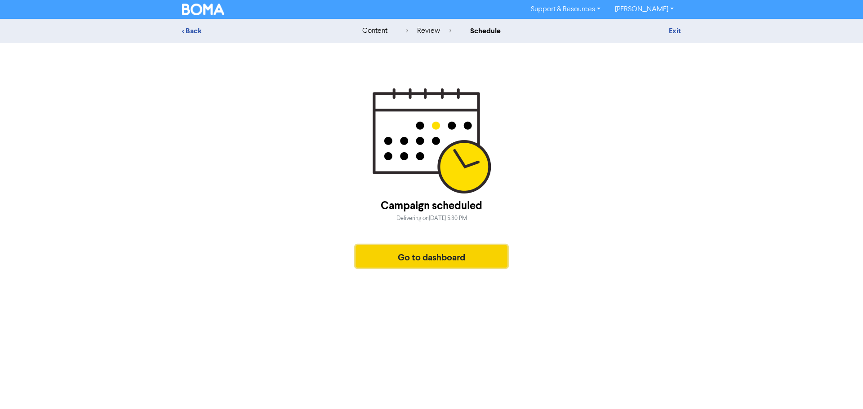
click at [439, 256] on button "Go to dashboard" at bounding box center [431, 256] width 152 height 22
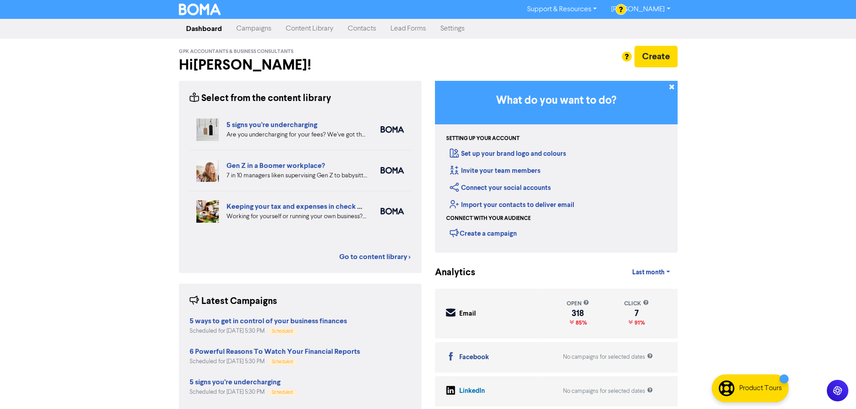
click at [262, 31] on link "Campaigns" at bounding box center [253, 29] width 49 height 18
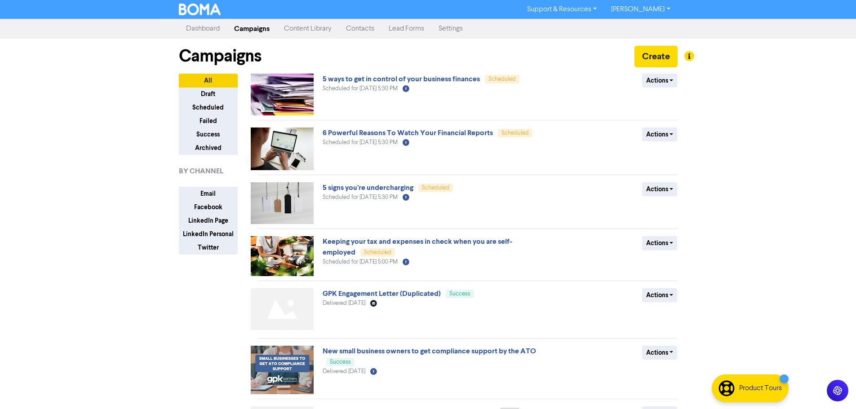
click at [297, 25] on link "Content Library" at bounding box center [308, 29] width 62 height 18
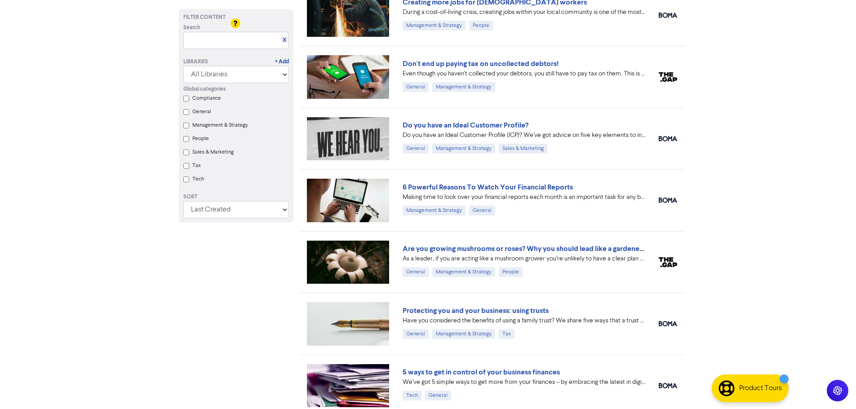
scroll to position [494, 0]
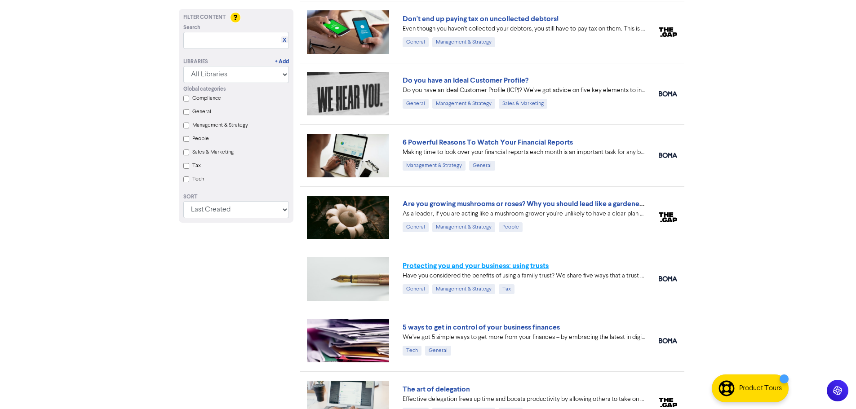
click at [507, 267] on link "Protecting you and your business: using trusts" at bounding box center [476, 265] width 146 height 9
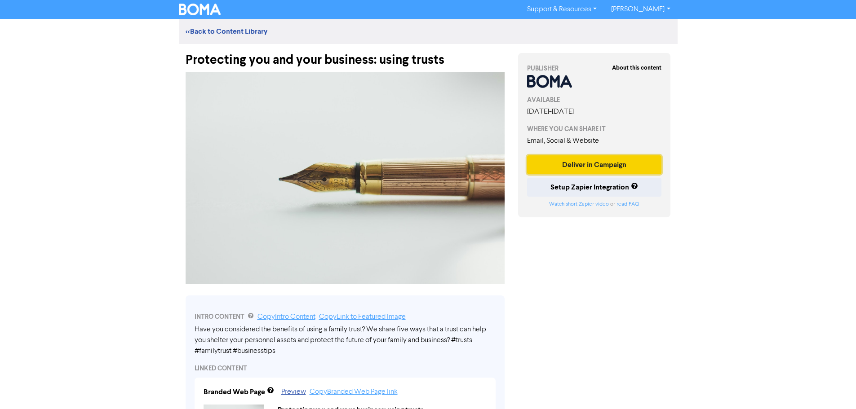
click at [557, 162] on button "Deliver in Campaign" at bounding box center [594, 164] width 135 height 19
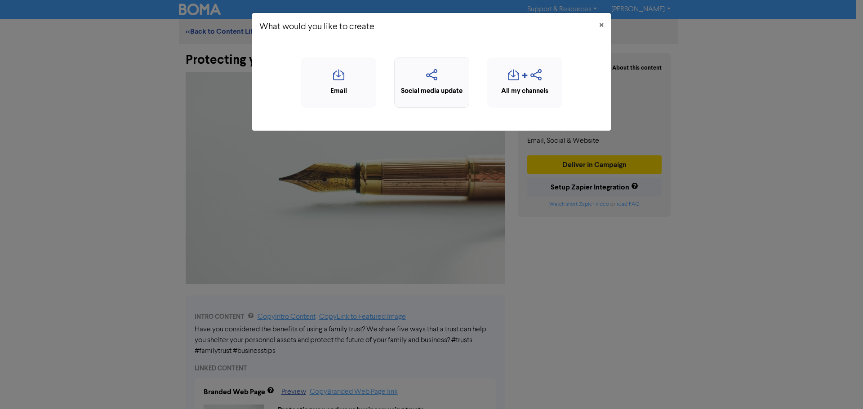
click at [420, 89] on div "Social media update" at bounding box center [431, 91] width 65 height 10
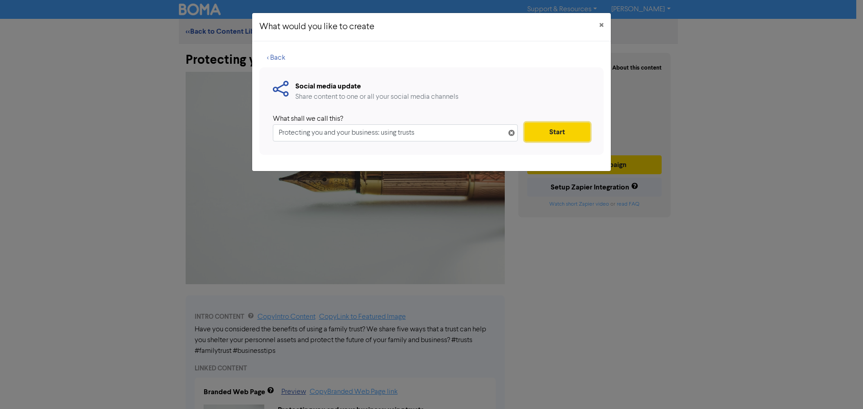
click at [540, 128] on button "Start" at bounding box center [557, 132] width 66 height 19
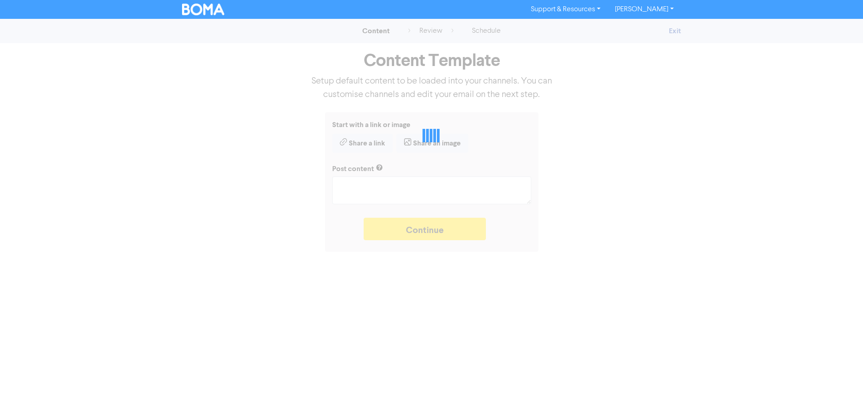
type textarea "x"
type textarea "Have you considered the benefits of using a family trust? We share five ways th…"
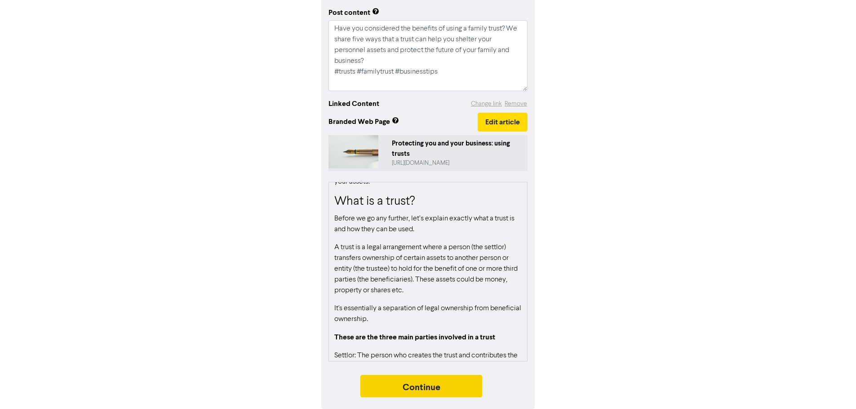
scroll to position [90, 0]
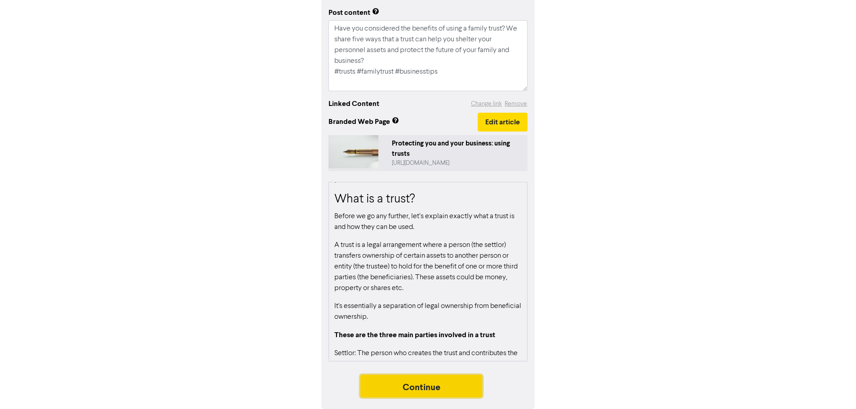
click at [426, 383] on button "Continue" at bounding box center [421, 386] width 122 height 22
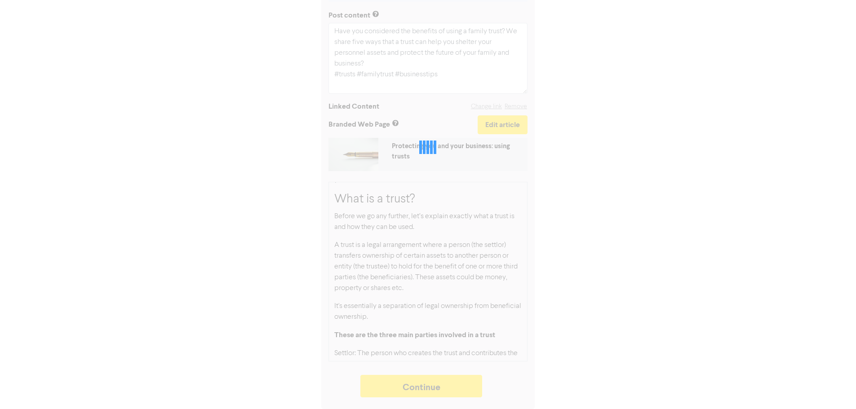
type textarea "x"
select select "LEARN_MORE"
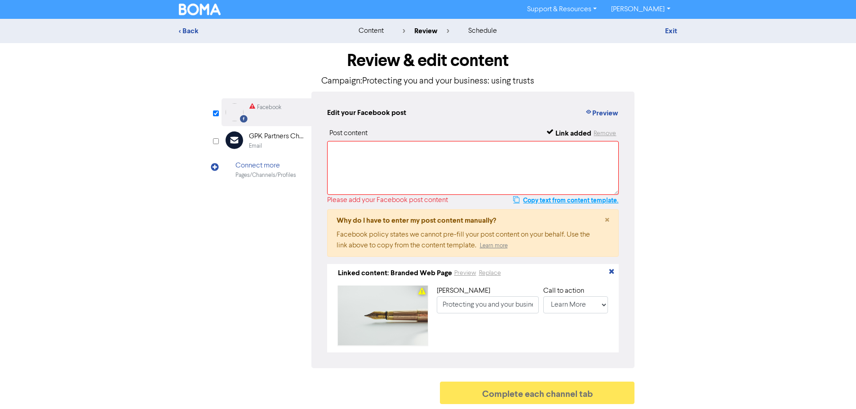
click at [519, 200] on button "Copy text from content template." at bounding box center [566, 200] width 106 height 11
click at [503, 175] on textarea at bounding box center [473, 168] width 292 height 54
paste textarea "Have you considered the benefits of using a family trust? We share five ways th…"
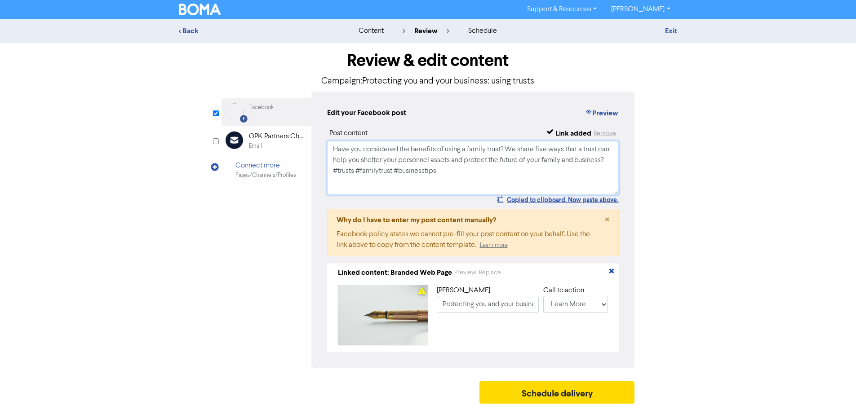
scroll to position [3, 0]
type textarea "Have you considered the benefits of using a family trust? We share five ways th…"
click at [543, 390] on button "Schedule delivery" at bounding box center [556, 392] width 155 height 22
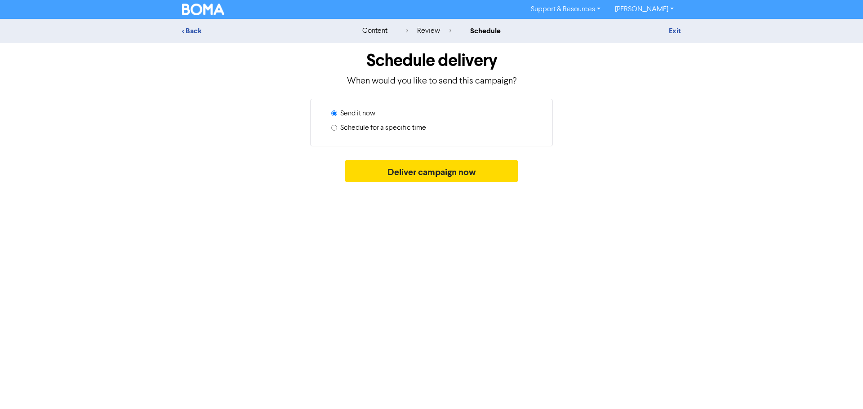
click at [380, 126] on label "Schedule for a specific time" at bounding box center [383, 128] width 86 height 11
click at [337, 126] on input "Schedule for a specific time" at bounding box center [334, 128] width 6 height 6
radio input "true"
radio input "false"
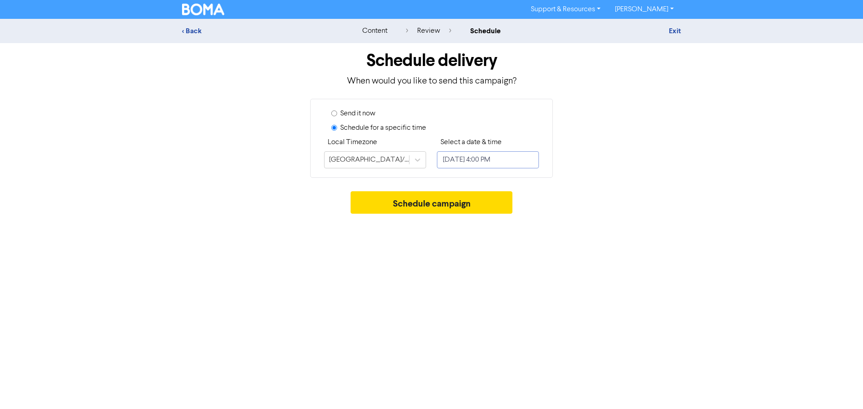
click at [464, 162] on input "[DATE] 4:00 PM" at bounding box center [488, 159] width 102 height 17
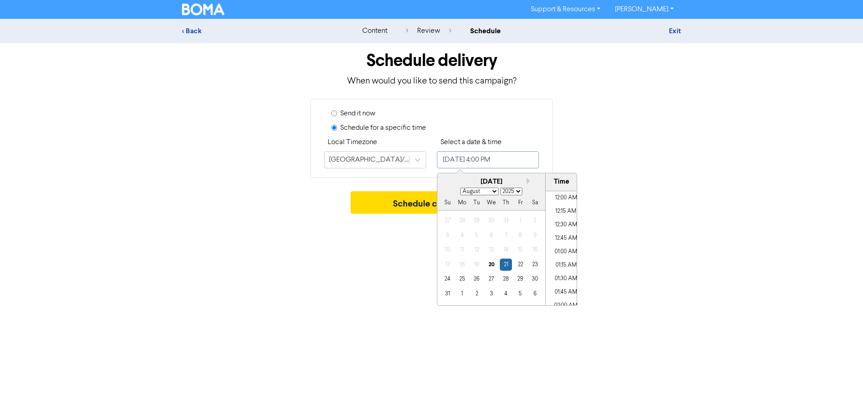
scroll to position [812, 0]
click at [527, 185] on div "[DATE]" at bounding box center [491, 182] width 108 height 10
drag, startPoint x: 527, startPoint y: 177, endPoint x: 526, endPoint y: 188, distance: 11.3
click at [527, 178] on div "Next month August [DATE] February March April May June July August September Oc…" at bounding box center [507, 239] width 140 height 133
click at [528, 182] on button "Next month" at bounding box center [530, 181] width 6 height 6
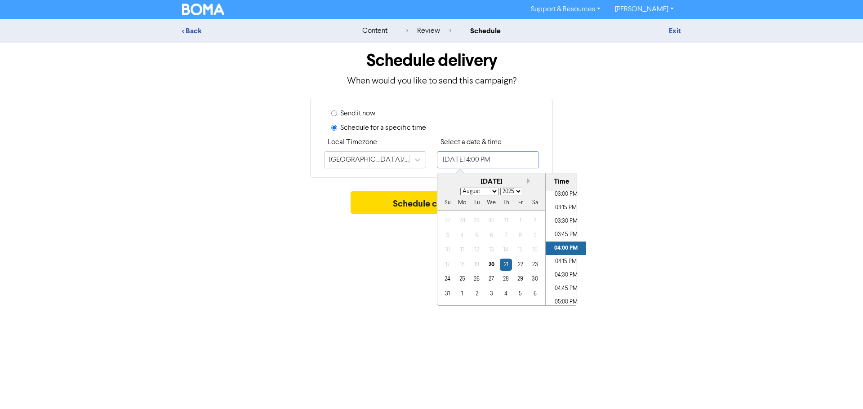
select select "8"
click at [471, 238] on div "9" at bounding box center [476, 236] width 12 height 12
click at [558, 278] on li "05:30 PM" at bounding box center [565, 284] width 40 height 13
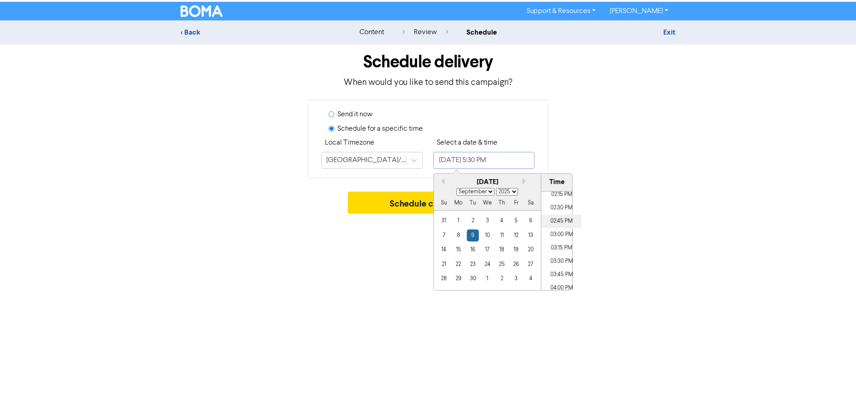
scroll to position [767, 0]
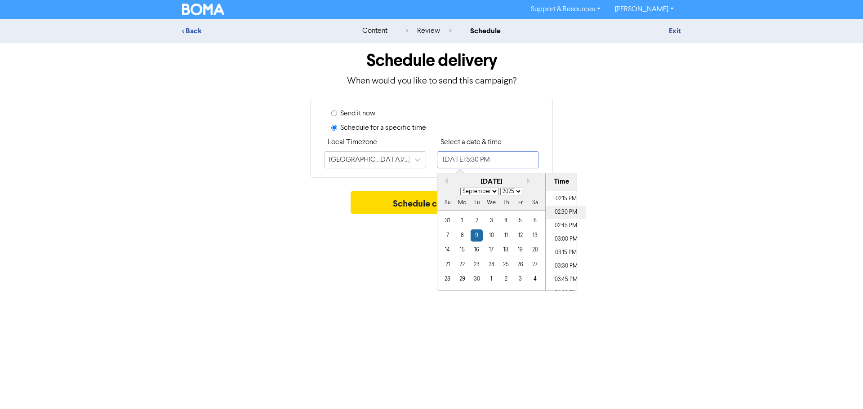
click at [558, 215] on li "02:30 PM" at bounding box center [565, 212] width 40 height 13
type input "[DATE] 2:30 PM"
click at [422, 202] on button "Schedule campaign" at bounding box center [431, 202] width 162 height 22
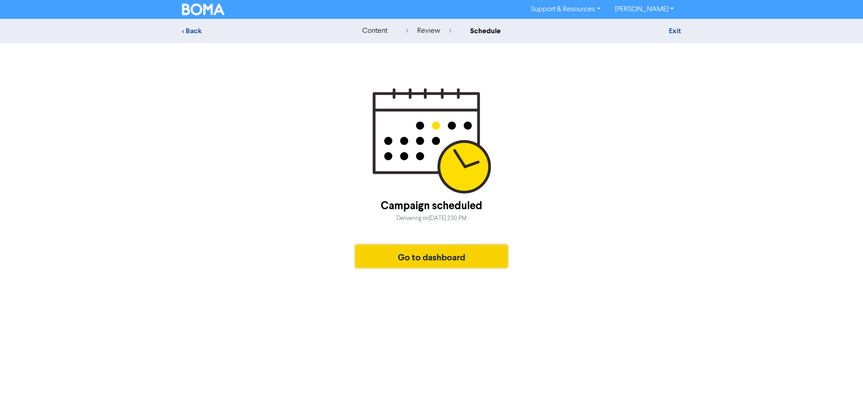
click at [433, 256] on button "Go to dashboard" at bounding box center [431, 256] width 152 height 22
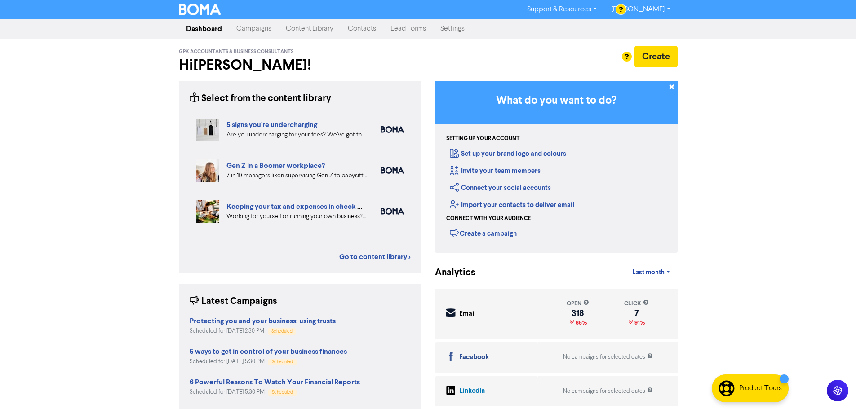
click at [321, 31] on link "Content Library" at bounding box center [310, 29] width 62 height 18
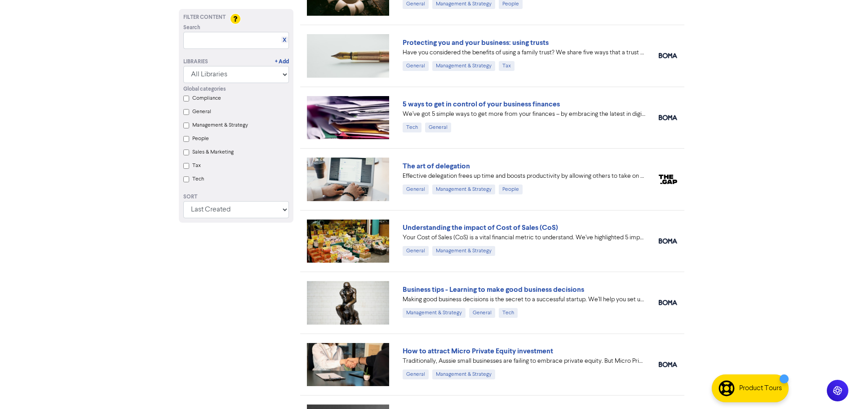
scroll to position [719, 0]
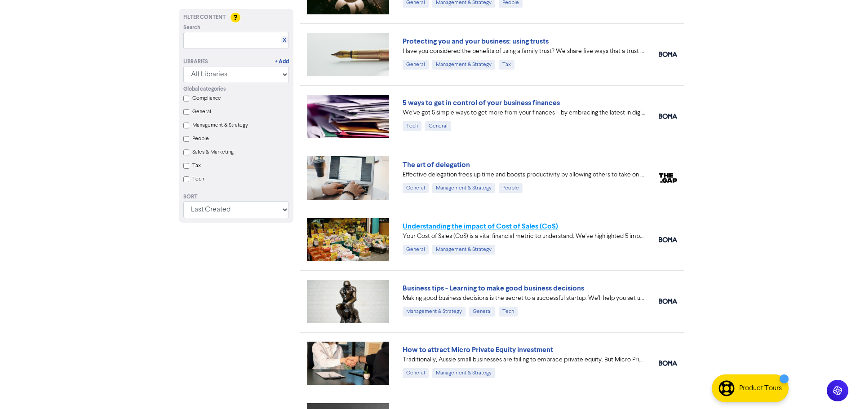
click at [449, 226] on link "Understanding the impact of Cost of Sales (CoS)" at bounding box center [480, 226] width 155 height 9
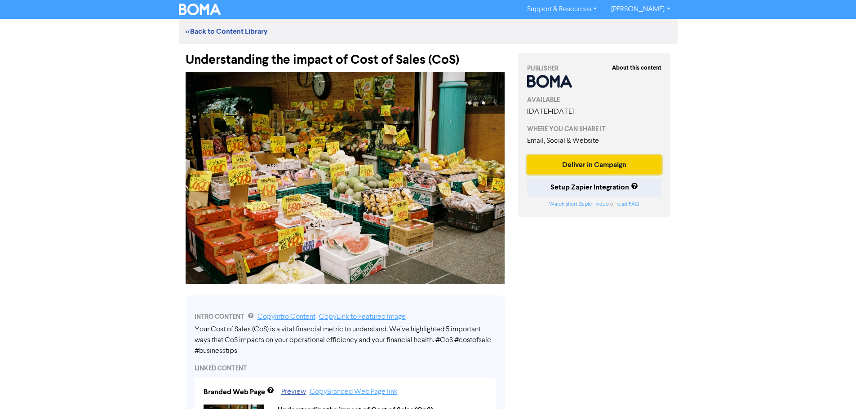
click at [579, 167] on button "Deliver in Campaign" at bounding box center [594, 164] width 135 height 19
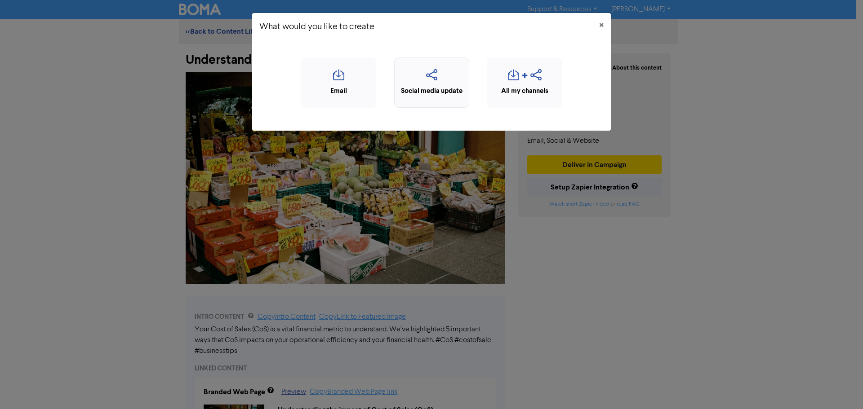
click at [447, 94] on div "Social media update" at bounding box center [431, 91] width 65 height 10
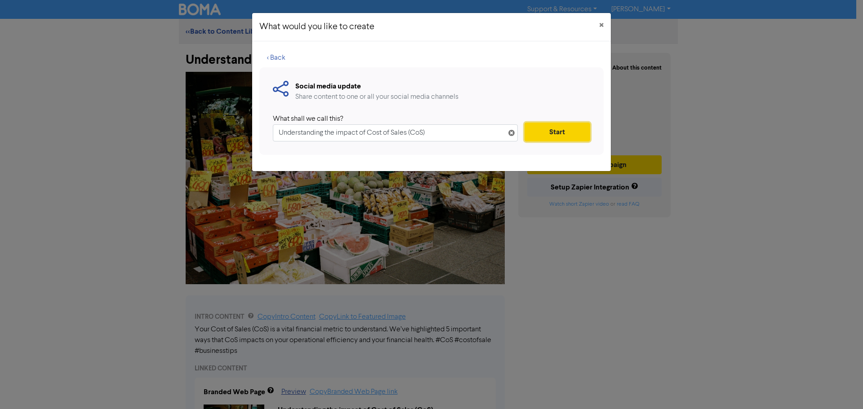
click at [547, 130] on button "Start" at bounding box center [557, 132] width 66 height 19
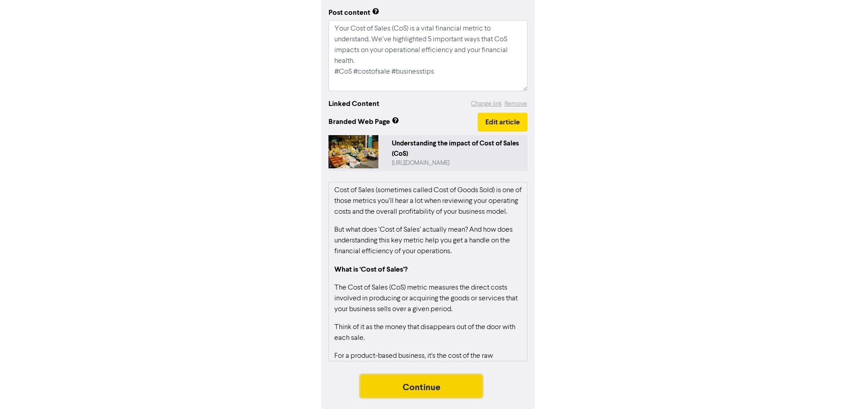
click at [442, 381] on button "Continue" at bounding box center [421, 386] width 122 height 22
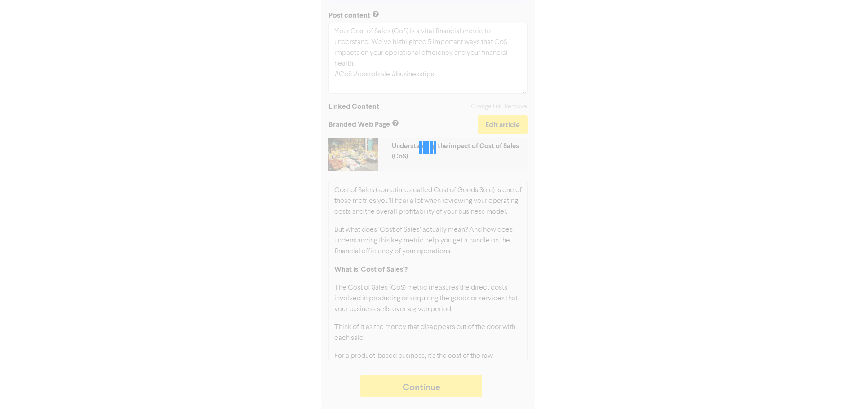
type textarea "x"
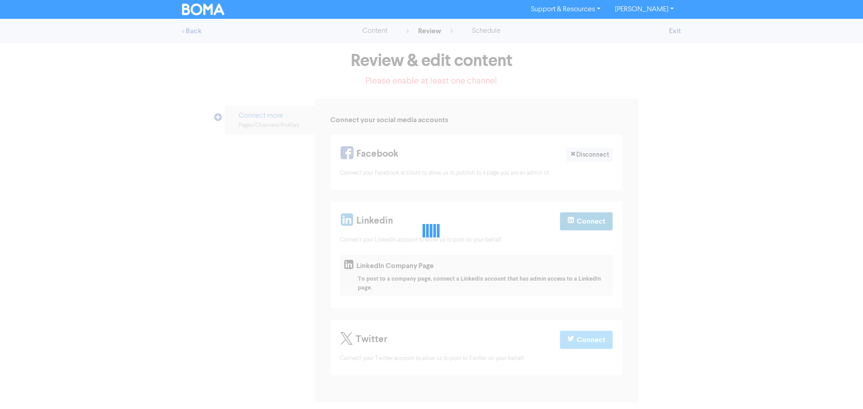
select select "LEARN_MORE"
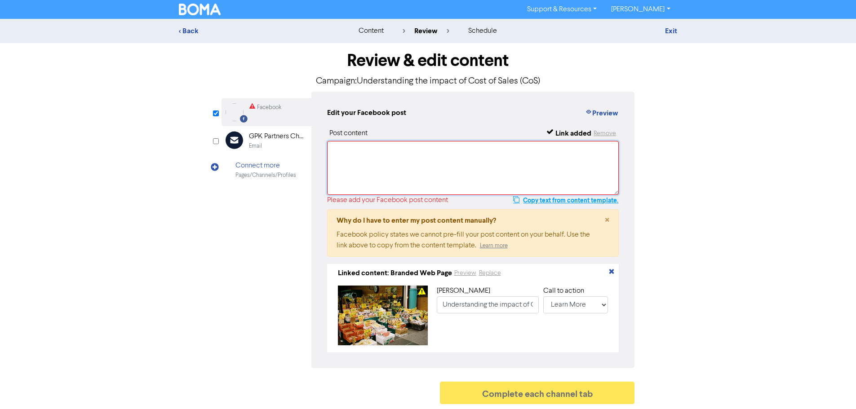
drag, startPoint x: 559, startPoint y: 195, endPoint x: 555, endPoint y: 201, distance: 7.5
click at [559, 196] on div "Post content Link added Remove Please add your Facebook post content Copy text …" at bounding box center [473, 240] width 292 height 225
click at [555, 201] on button "Copy text from content template." at bounding box center [566, 200] width 106 height 11
click at [545, 173] on textarea at bounding box center [473, 168] width 292 height 54
paste textarea "Your Cost of Sales (CoS) is a vital financial metric to understand. We’ve highl…"
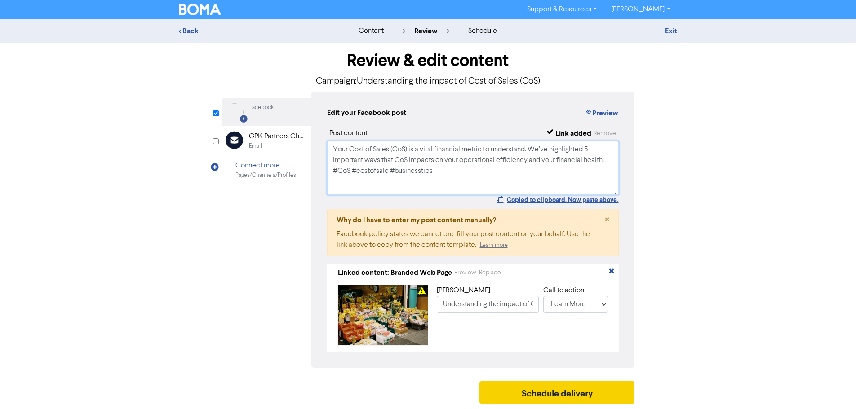
type textarea "Your Cost of Sales (CoS) is a vital financial metric to understand. We’ve highl…"
click at [538, 394] on button "Schedule delivery" at bounding box center [556, 392] width 155 height 22
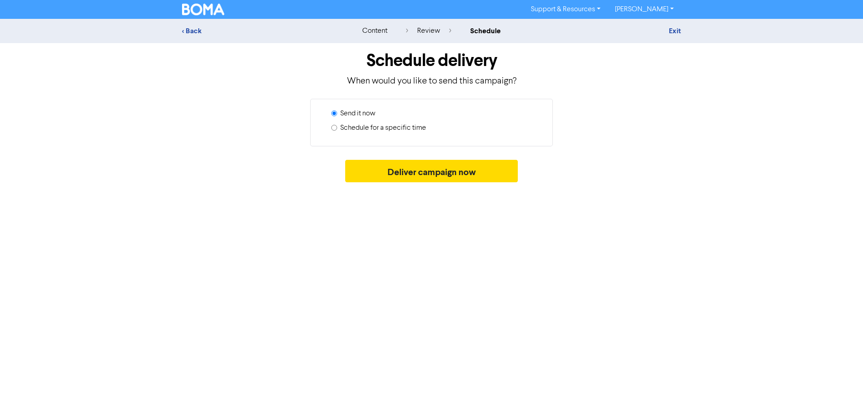
click at [395, 127] on label "Schedule for a specific time" at bounding box center [383, 128] width 86 height 11
click at [337, 127] on input "Schedule for a specific time" at bounding box center [334, 128] width 6 height 6
radio input "true"
radio input "false"
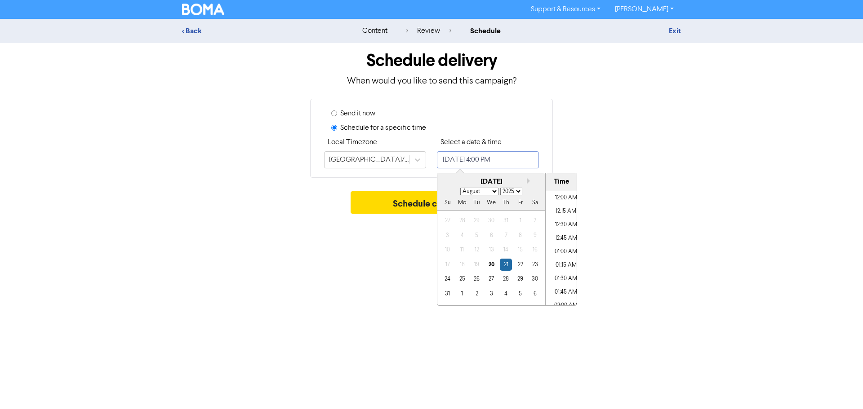
click at [478, 164] on input "[DATE] 4:00 PM" at bounding box center [488, 159] width 102 height 17
click at [527, 181] on button "Next month" at bounding box center [530, 181] width 6 height 6
select select "8"
click at [505, 265] on div "25" at bounding box center [506, 265] width 12 height 12
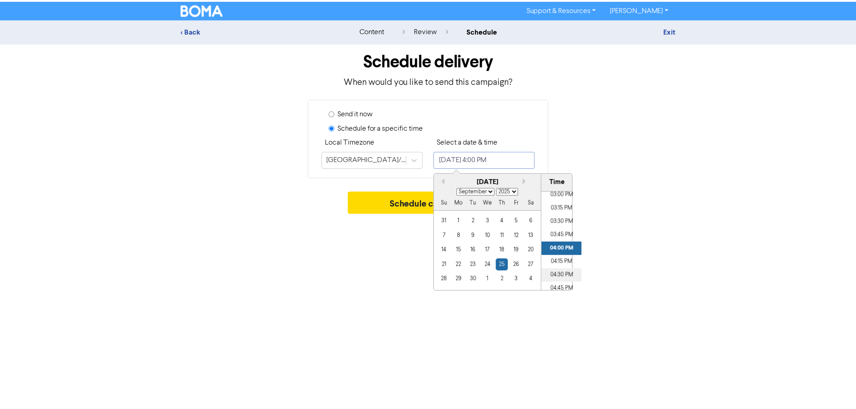
scroll to position [857, 0]
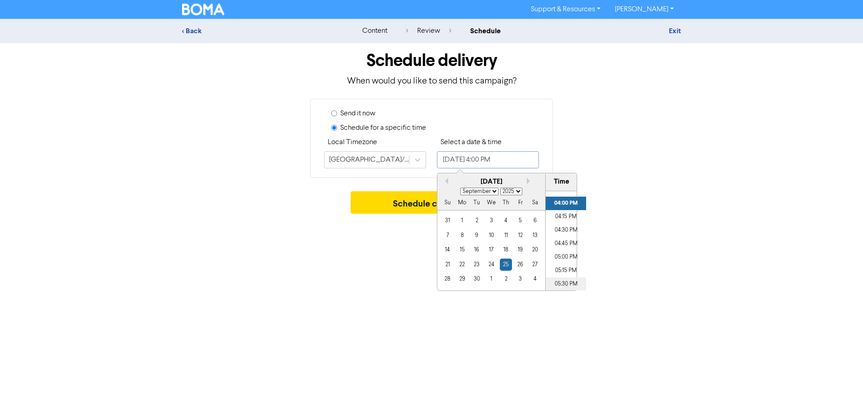
click at [560, 282] on li "05:30 PM" at bounding box center [565, 284] width 40 height 13
type input "[DATE] 5:30 PM"
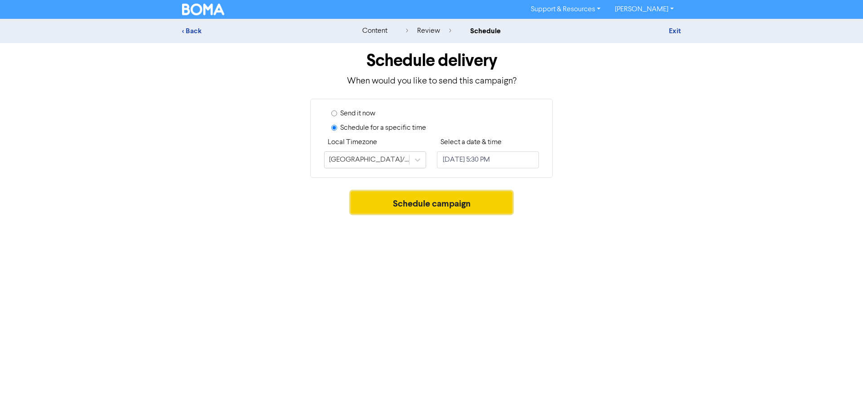
click at [390, 201] on button "Schedule campaign" at bounding box center [431, 202] width 162 height 22
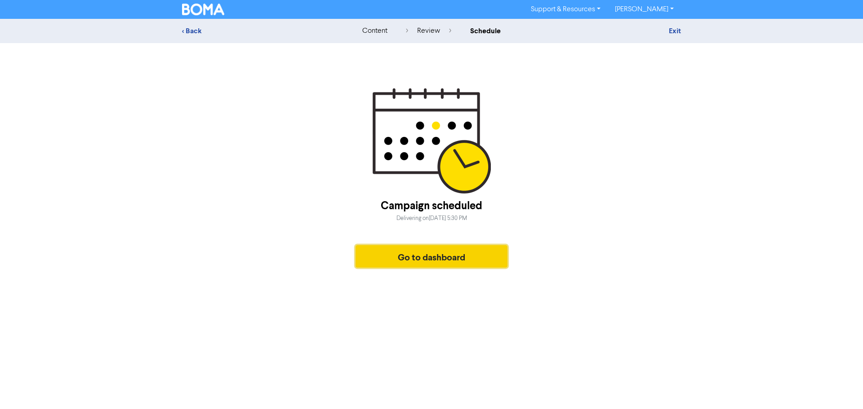
click at [455, 252] on button "Go to dashboard" at bounding box center [431, 256] width 152 height 22
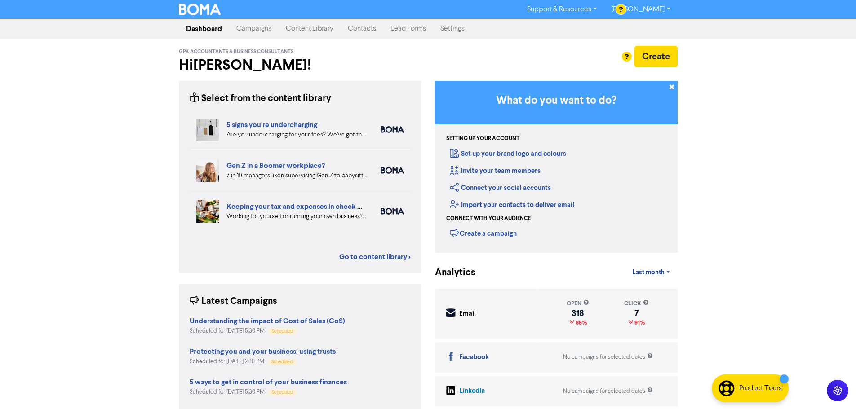
click at [138, 206] on div "Support & Resources Video Tutorials FAQ & Guides Marketing Education [PERSON_NA…" at bounding box center [428, 204] width 856 height 409
